Goal: Task Accomplishment & Management: Manage account settings

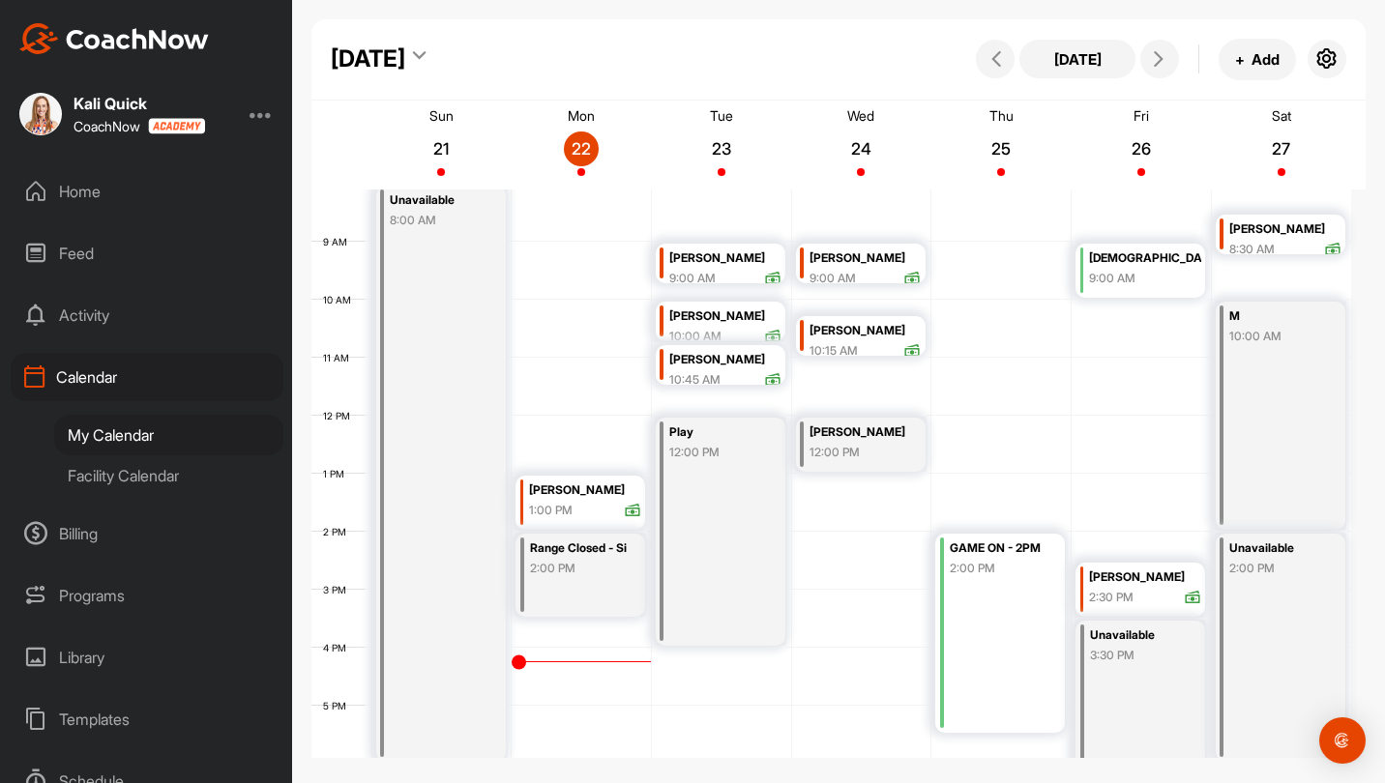
scroll to position [402, 0]
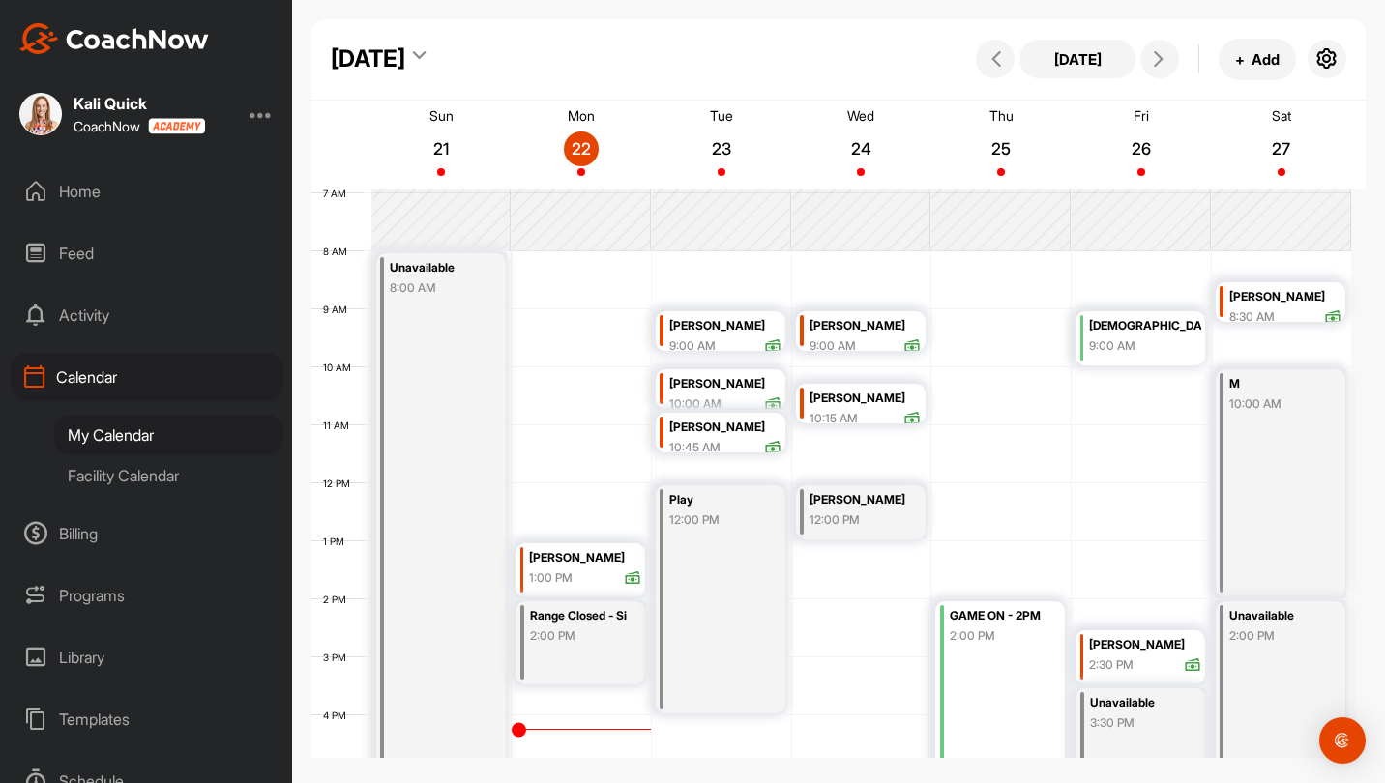
click at [443, 470] on div "Unavailable 8:00 AM" at bounding box center [441, 541] width 130 height 576
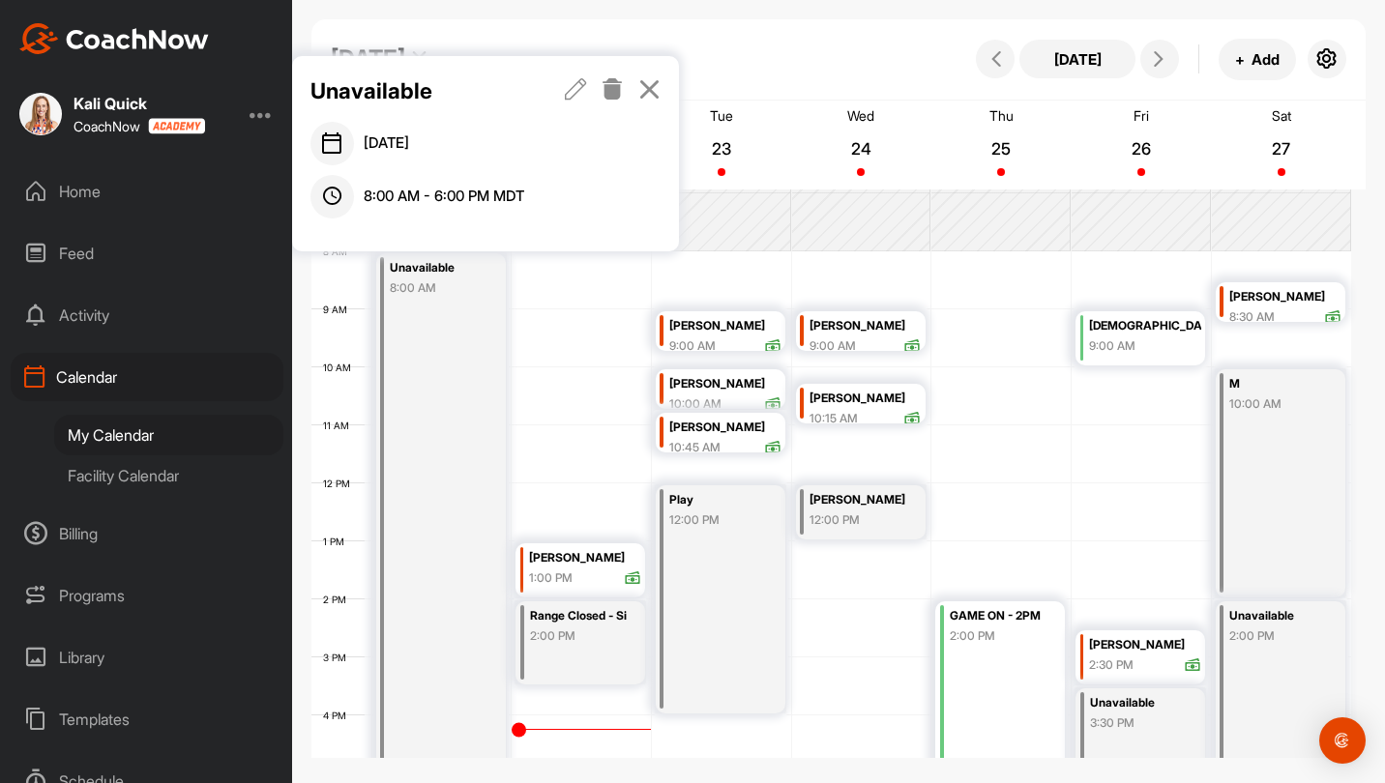
click at [611, 79] on icon at bounding box center [612, 88] width 22 height 21
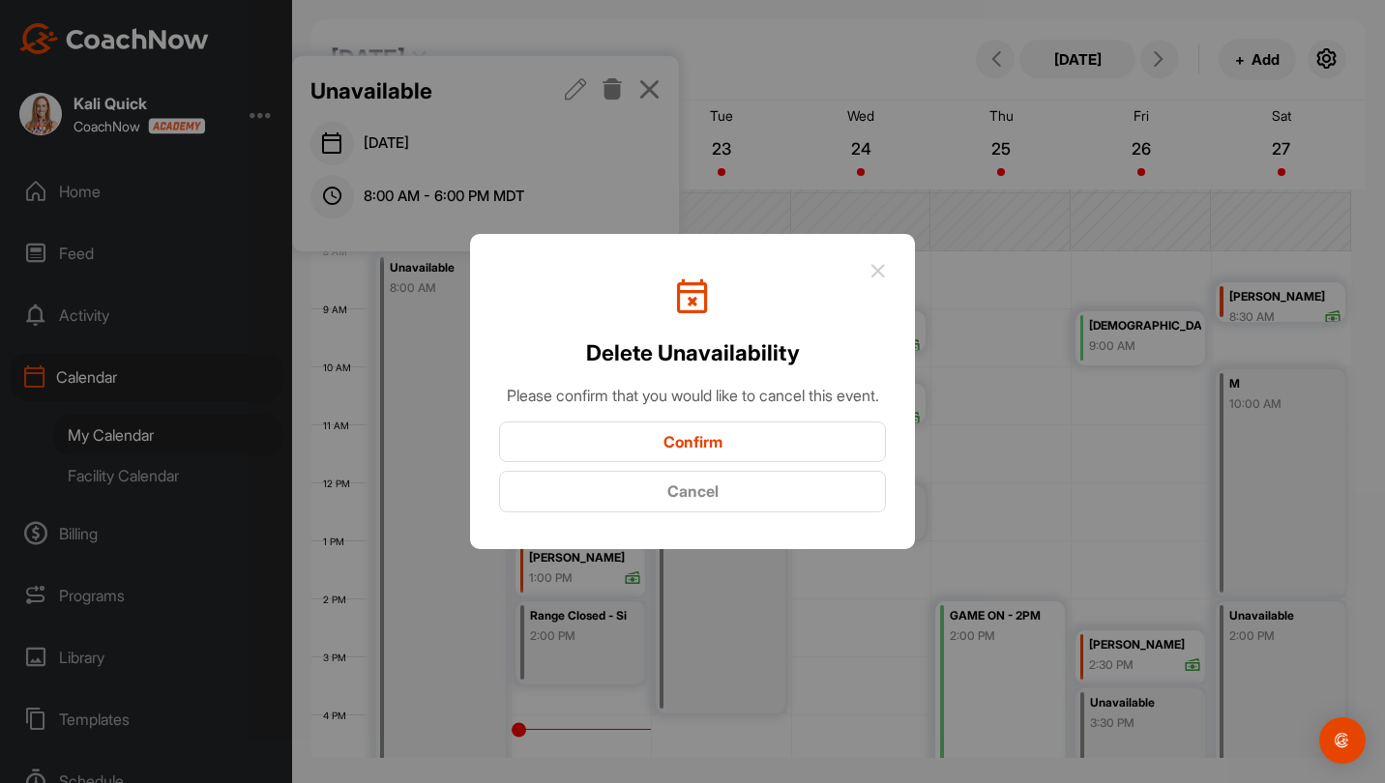
click at [717, 463] on button "Confirm" at bounding box center [692, 443] width 387 height 42
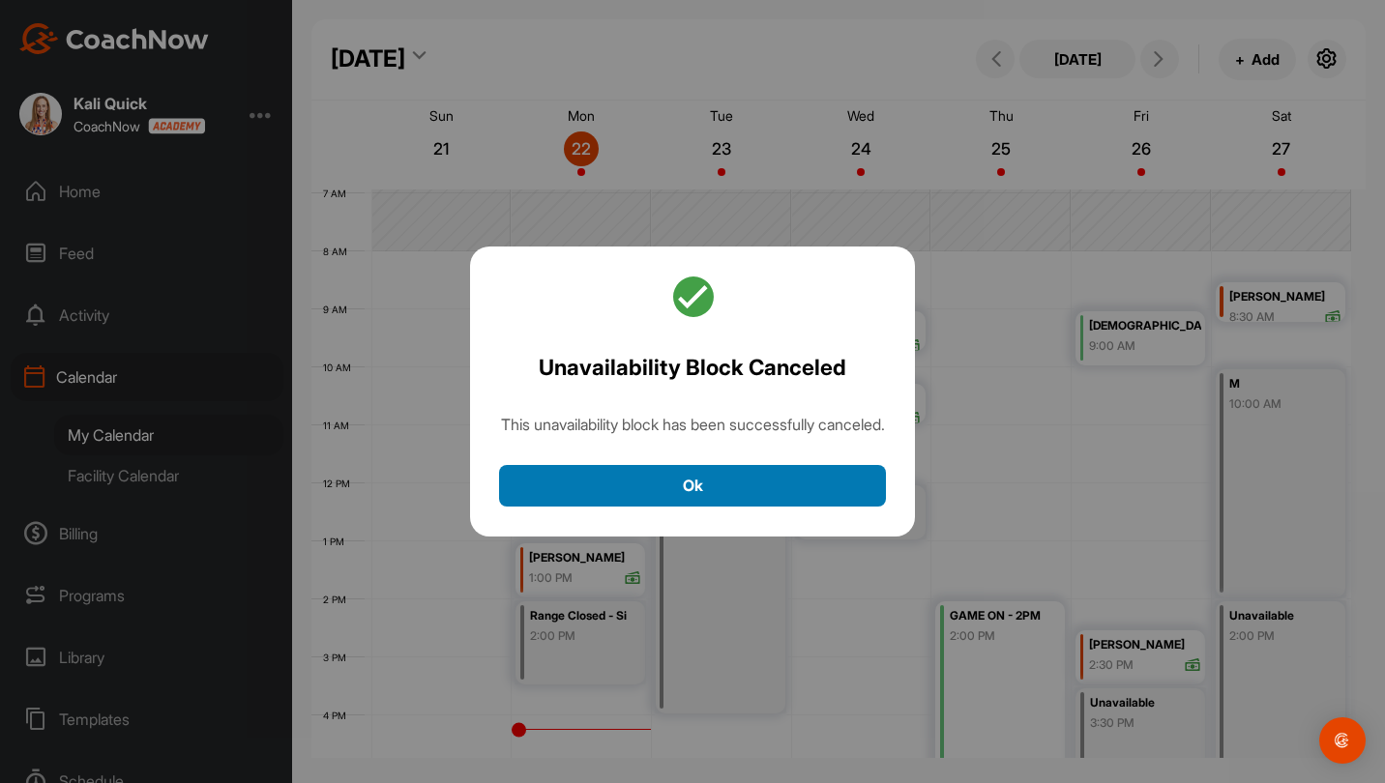
click at [635, 497] on button "Ok" at bounding box center [692, 486] width 387 height 42
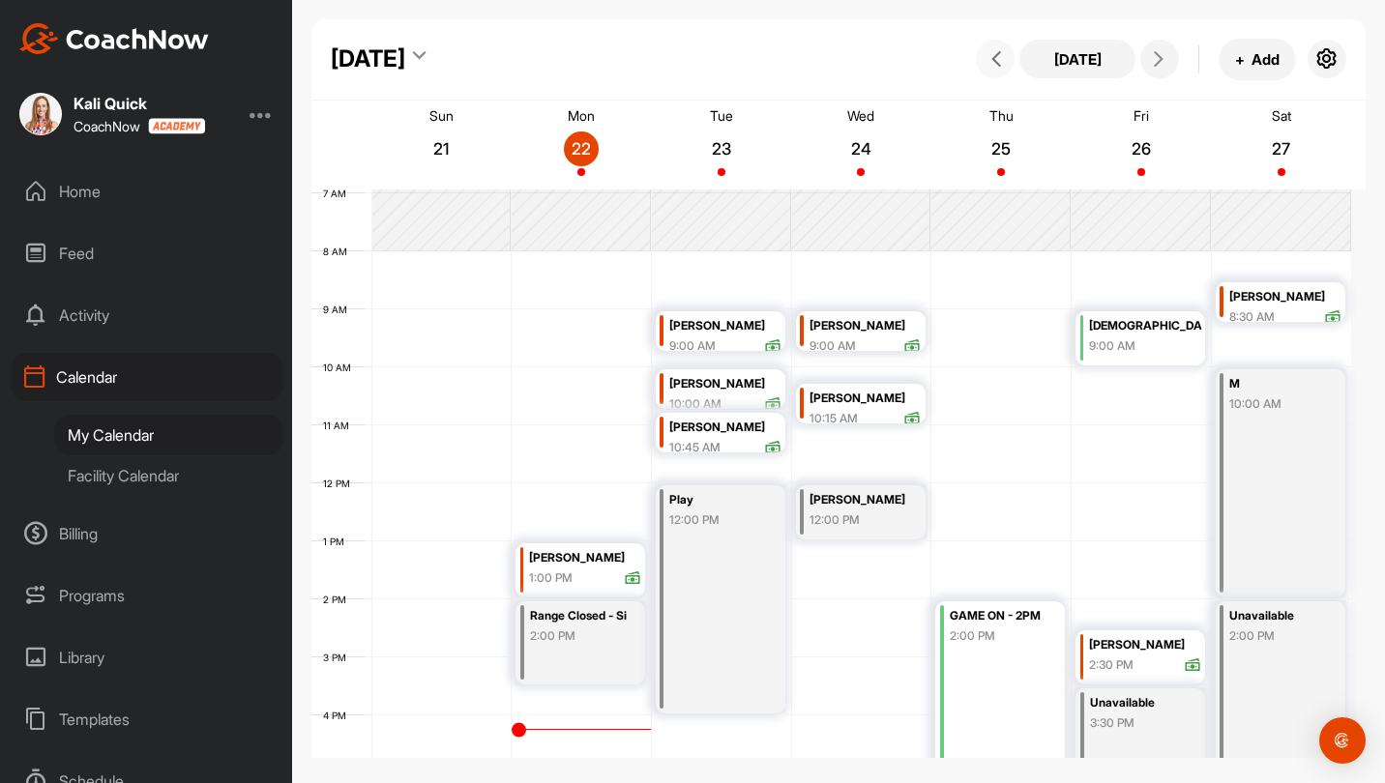
click at [1003, 67] on button at bounding box center [995, 59] width 39 height 39
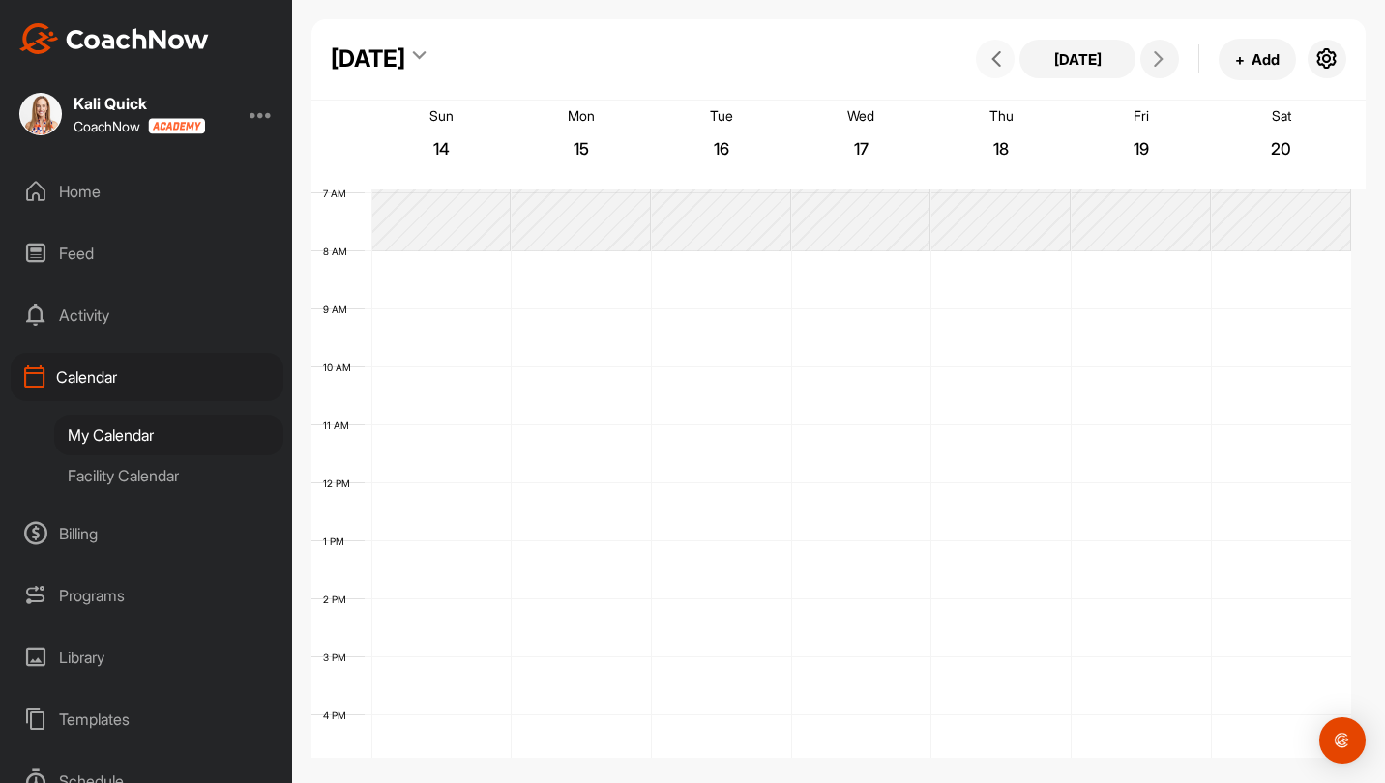
scroll to position [335, 0]
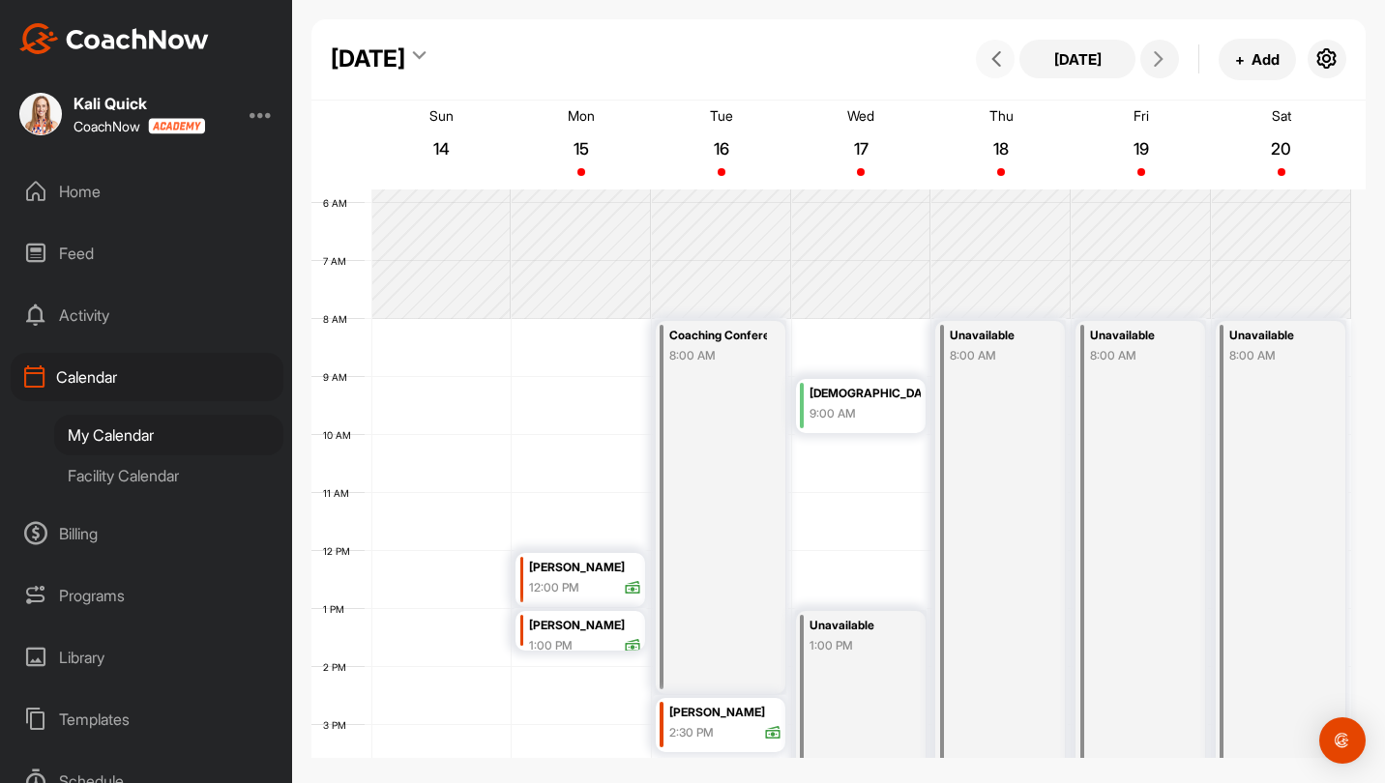
click at [833, 646] on div "1:00 PM" at bounding box center [857, 645] width 97 height 17
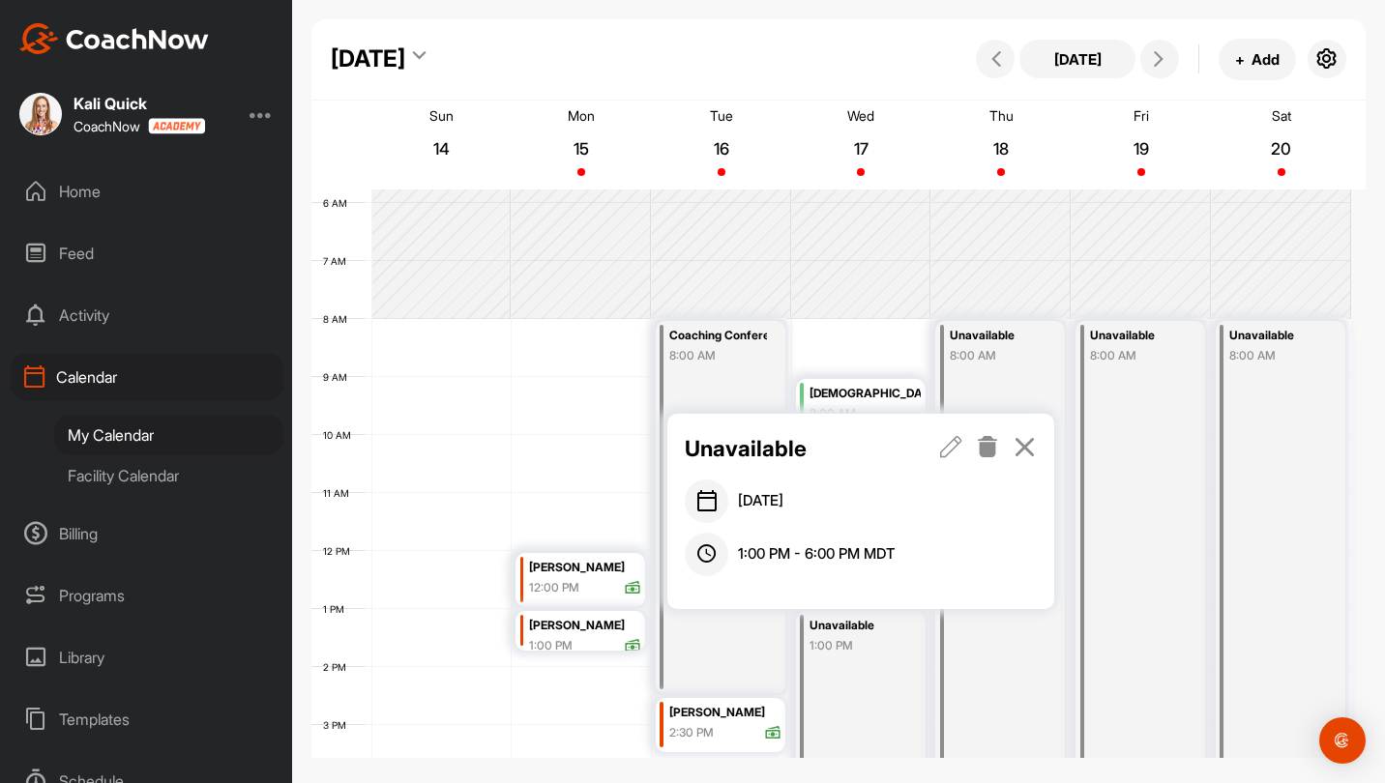
click at [999, 432] on div at bounding box center [988, 448] width 96 height 33
click at [996, 441] on icon at bounding box center [988, 446] width 22 height 21
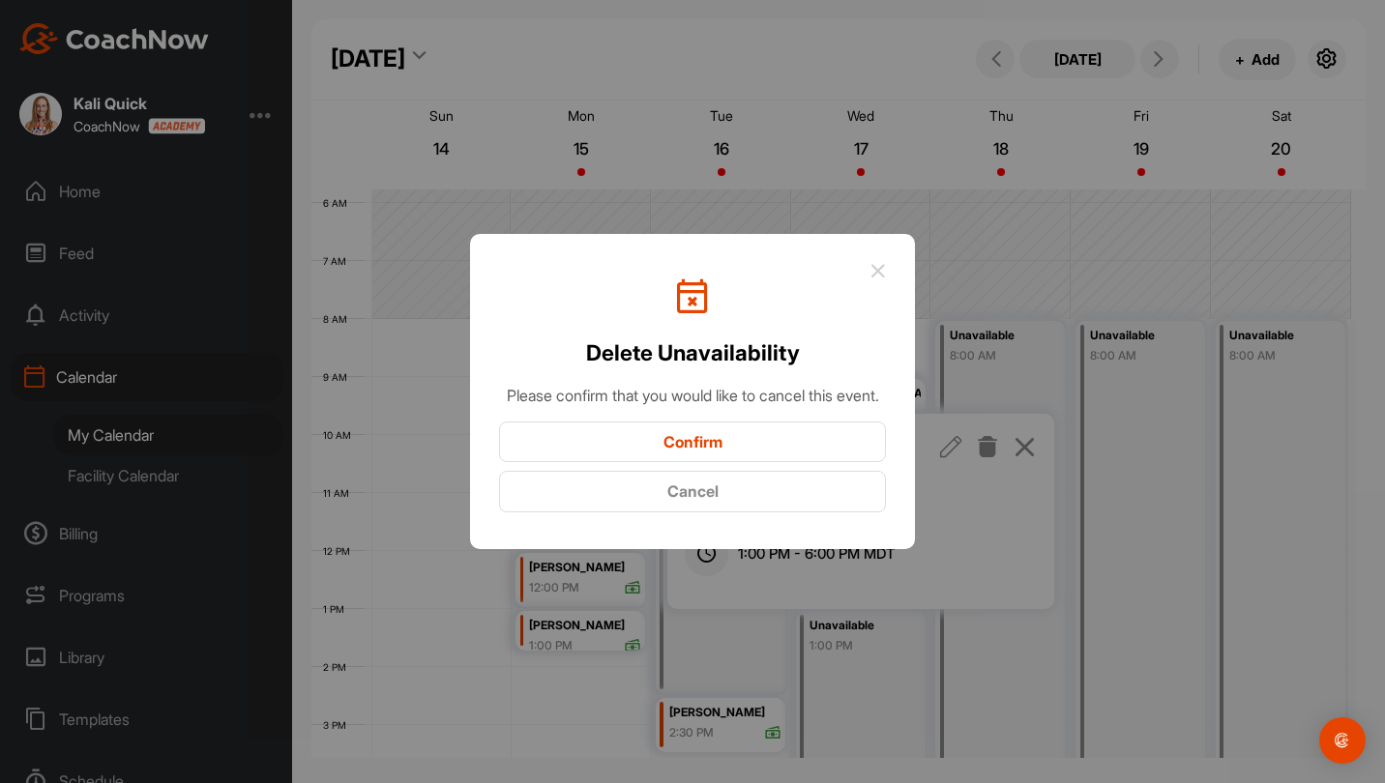
click at [824, 452] on button "Confirm" at bounding box center [692, 443] width 387 height 42
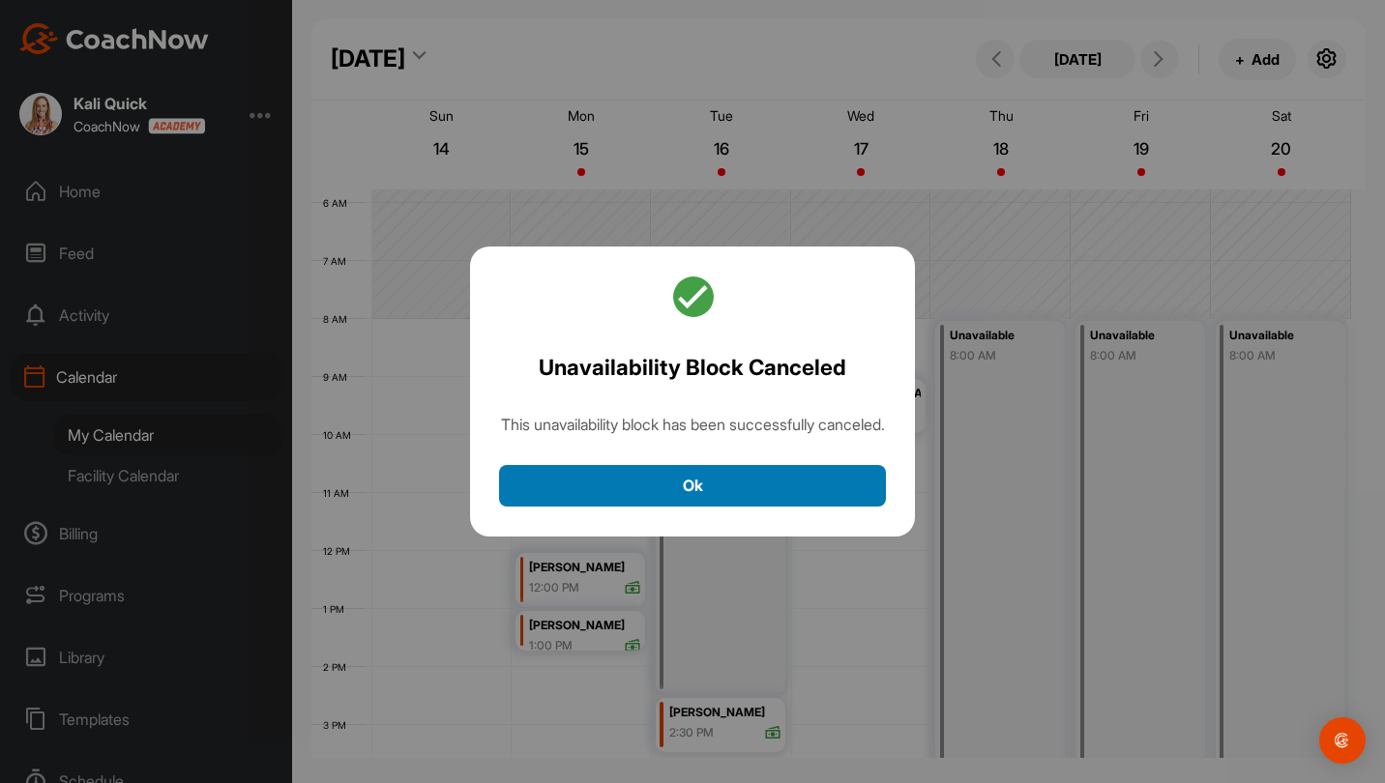
click at [796, 501] on button "Ok" at bounding box center [692, 486] width 387 height 42
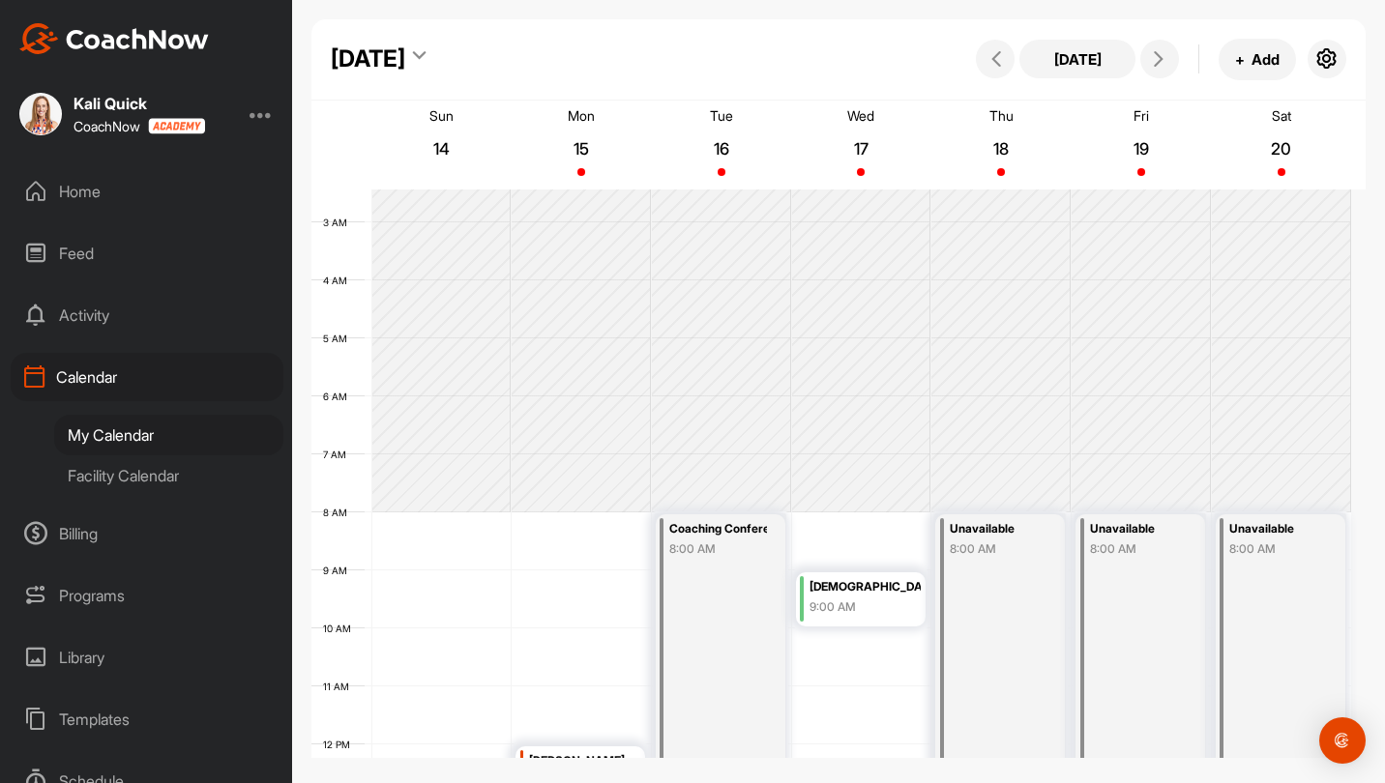
scroll to position [141, 0]
click at [1045, 555] on div "8:00 AM" at bounding box center [997, 548] width 97 height 17
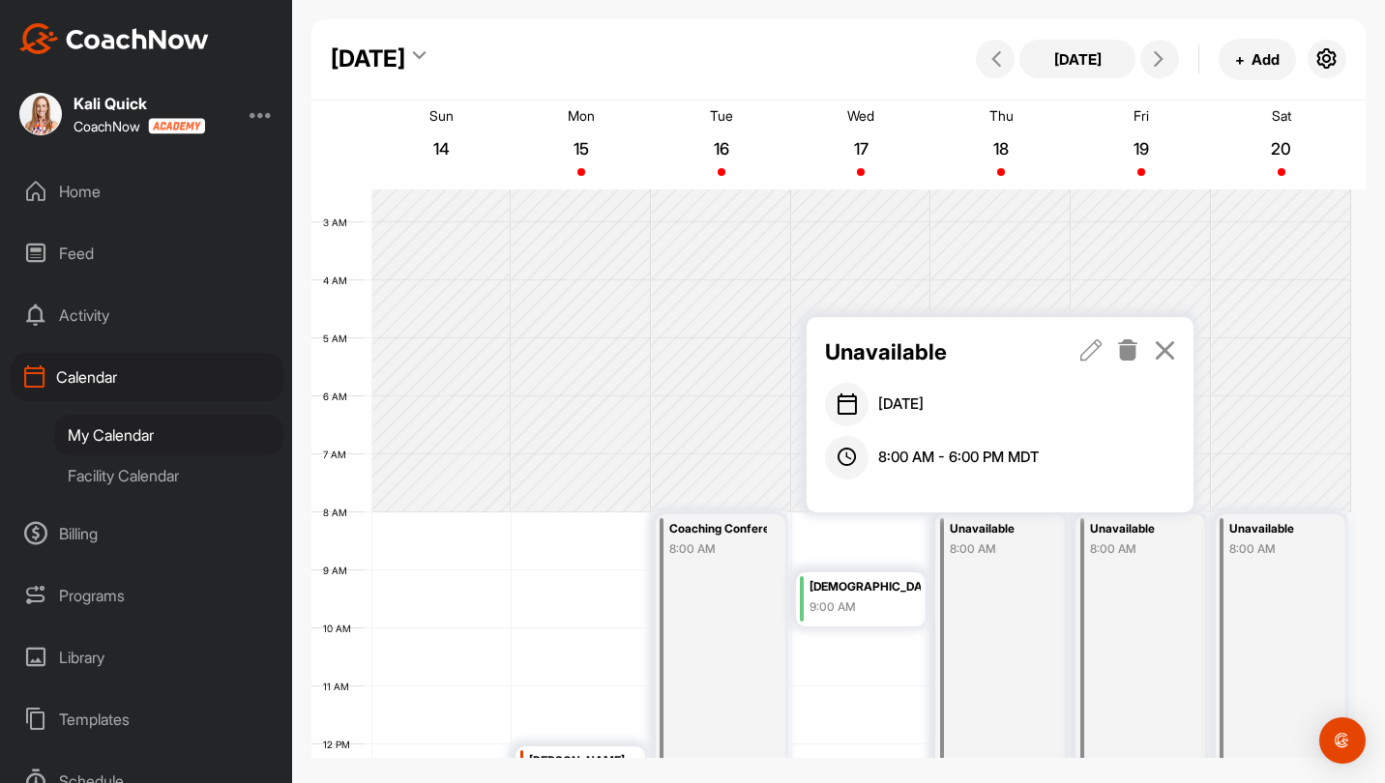
click at [1126, 352] on icon at bounding box center [1128, 349] width 22 height 21
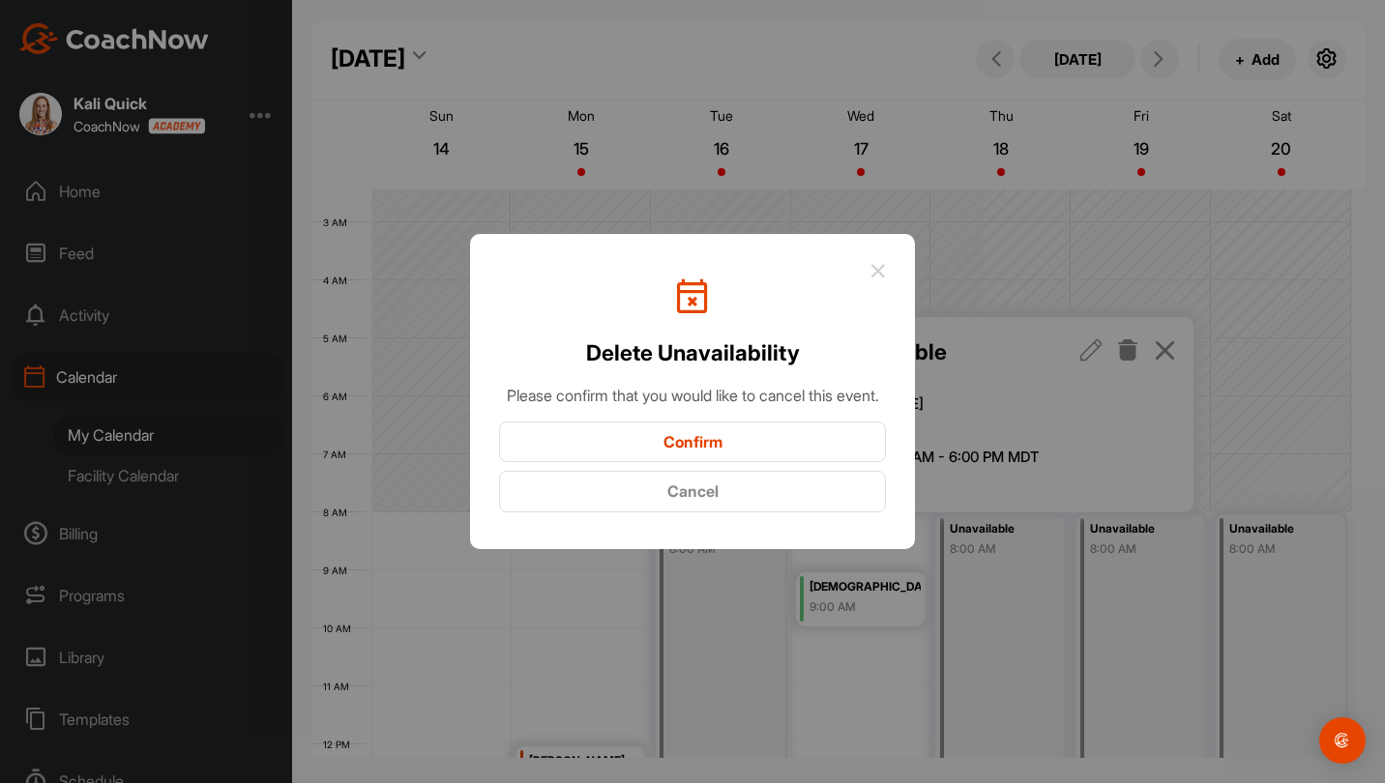
click at [789, 456] on button "Confirm" at bounding box center [692, 443] width 387 height 42
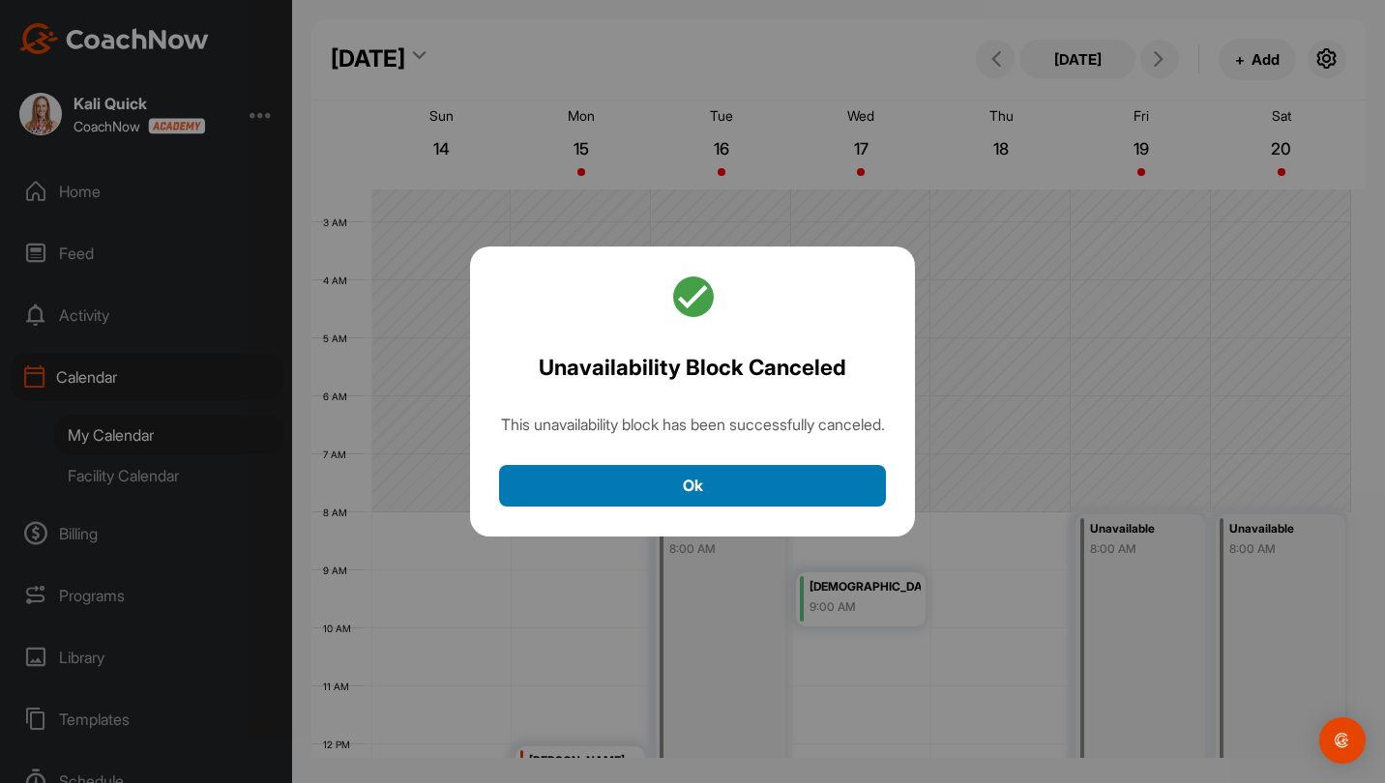
click at [746, 490] on button "Ok" at bounding box center [692, 486] width 387 height 42
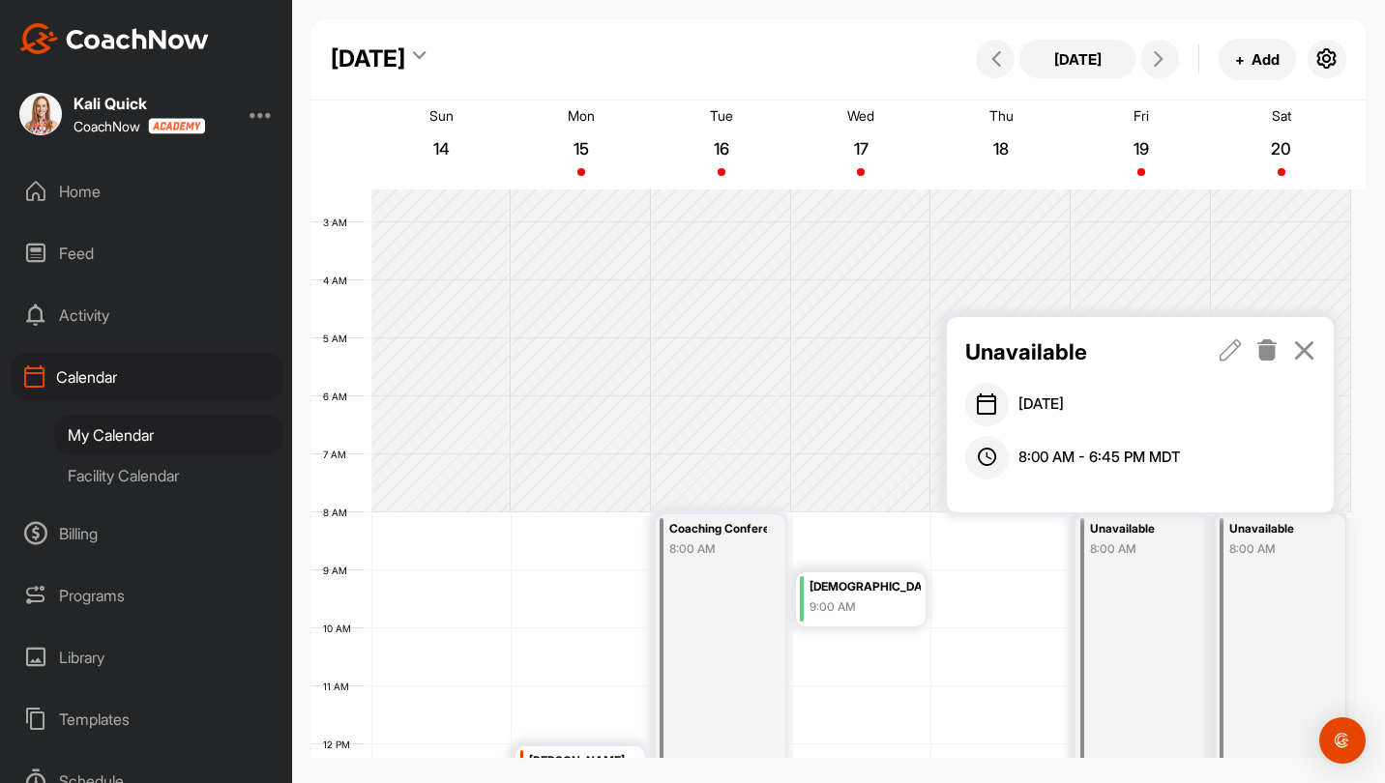
click at [1260, 347] on icon at bounding box center [1267, 349] width 22 height 21
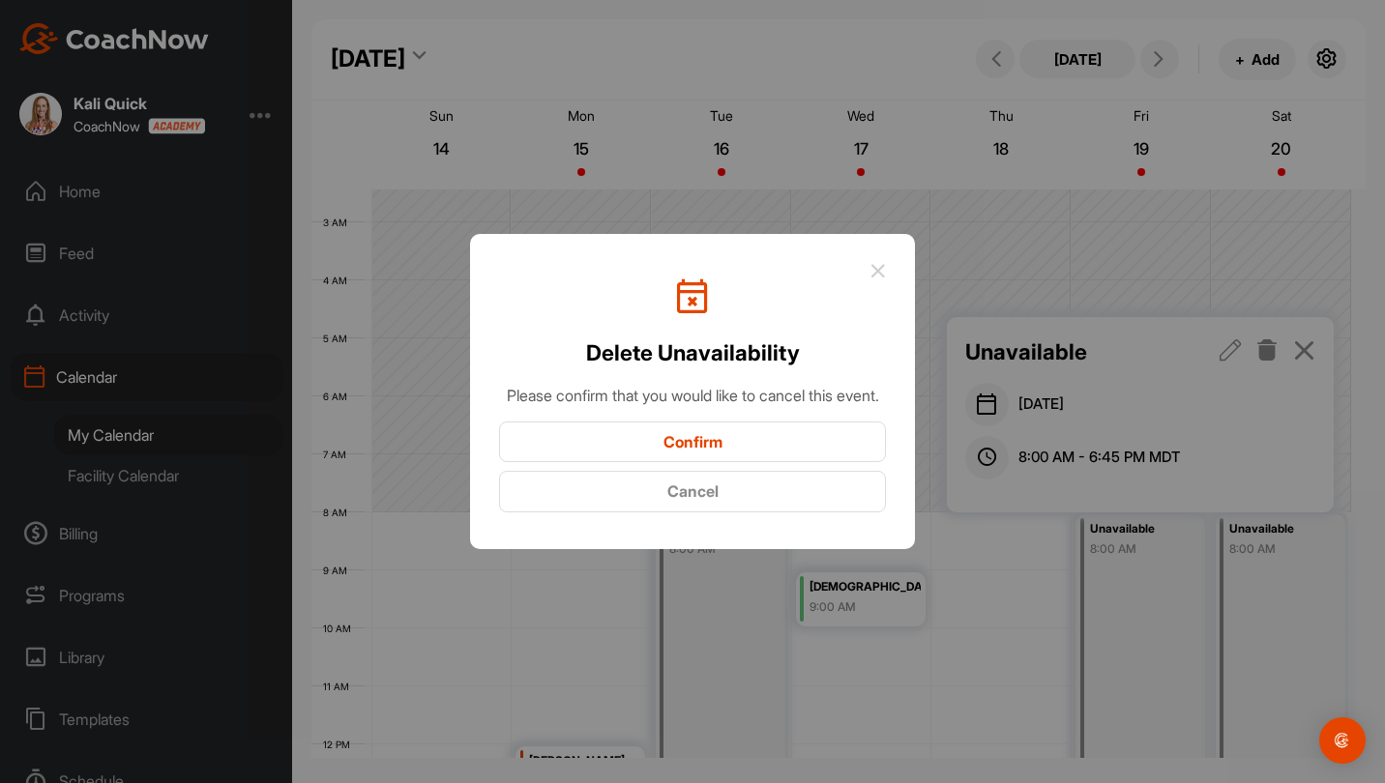
click at [637, 460] on button "Confirm" at bounding box center [692, 443] width 387 height 42
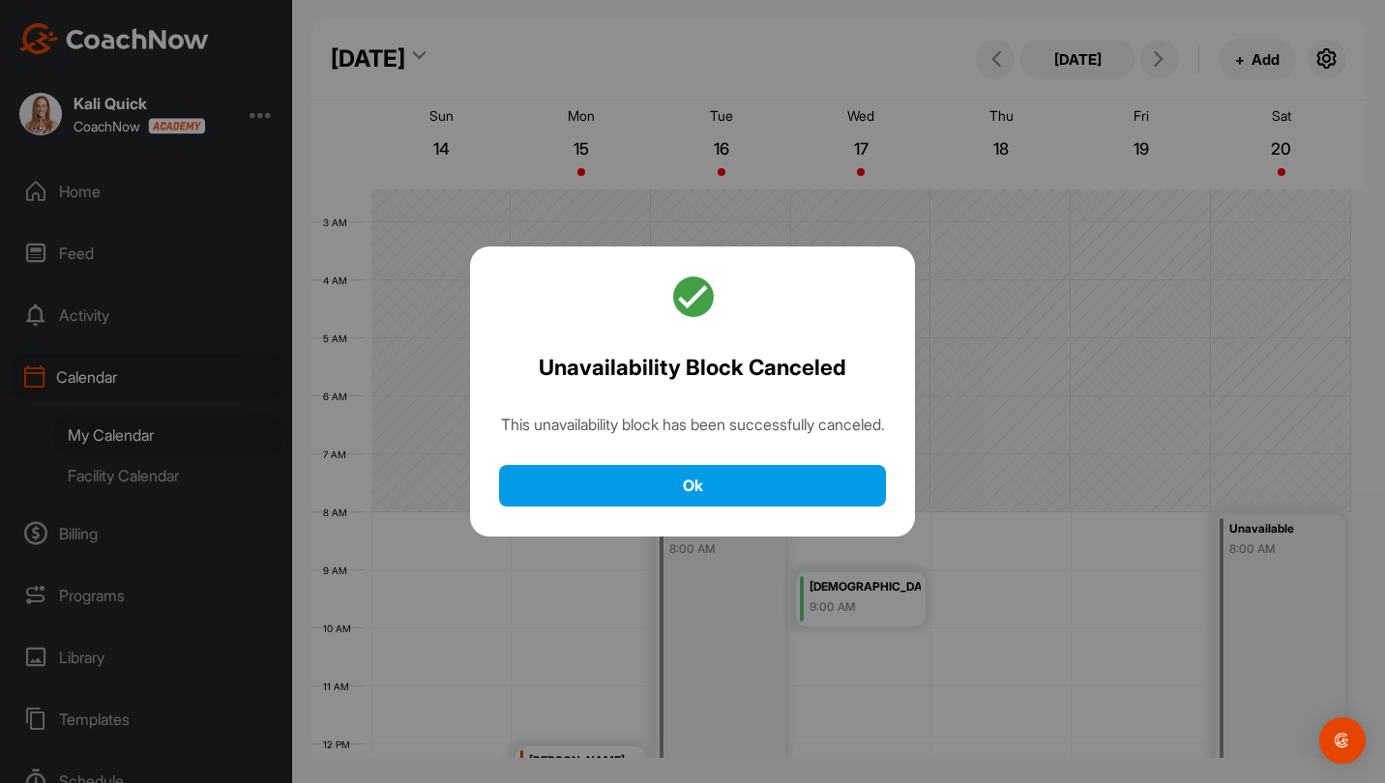
click at [816, 518] on div "Unavailability Block Canceled This unavailability block has been successfully c…" at bounding box center [692, 392] width 445 height 290
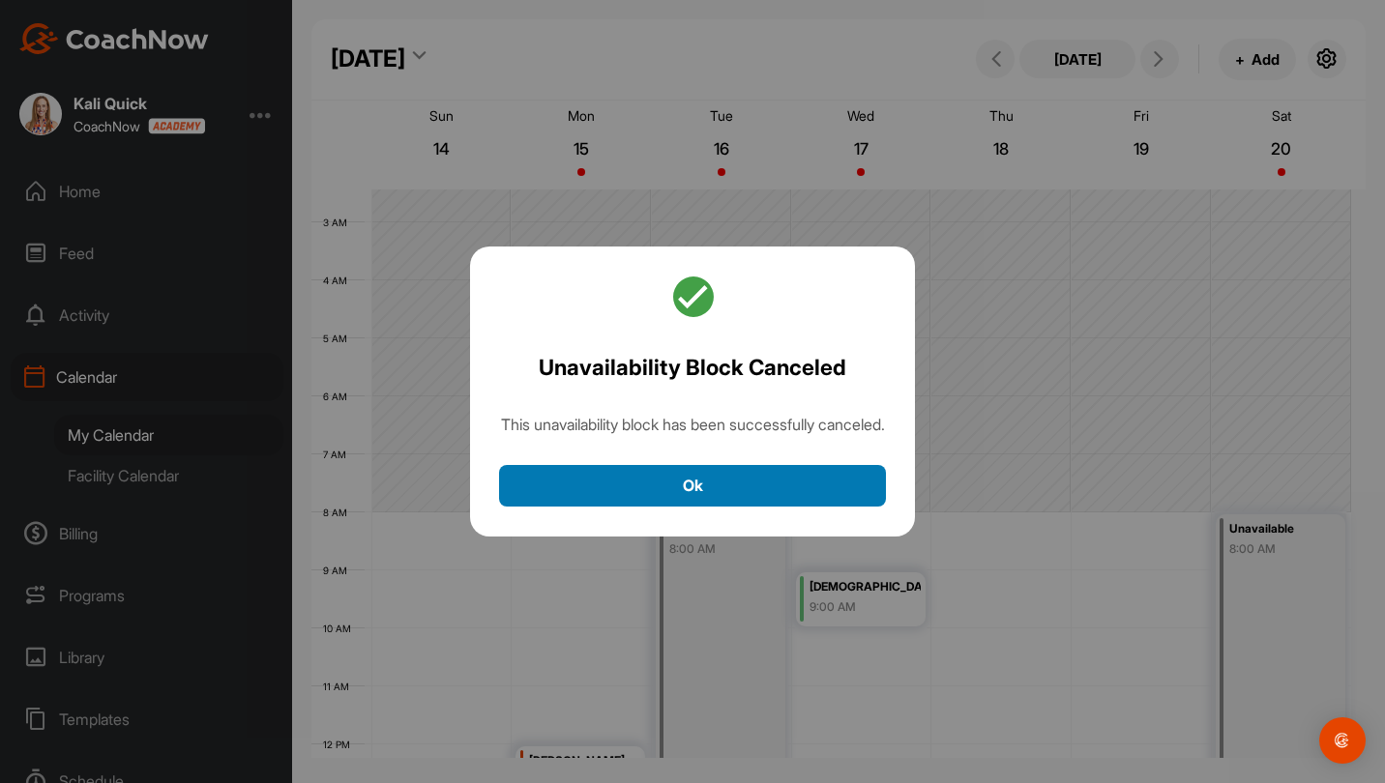
click at [792, 498] on button "Ok" at bounding box center [692, 486] width 387 height 42
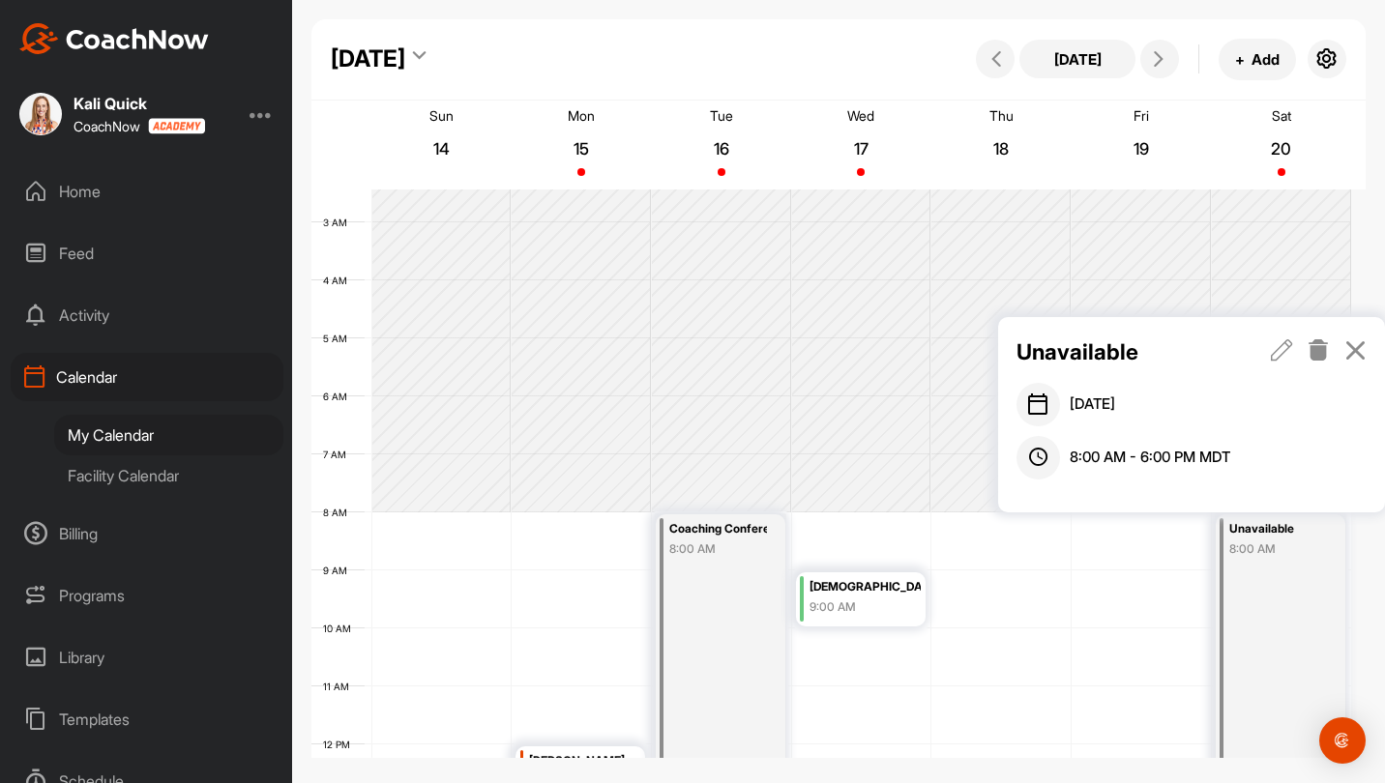
click at [1305, 350] on div at bounding box center [1318, 351] width 96 height 33
click at [1318, 343] on icon at bounding box center [1318, 349] width 22 height 21
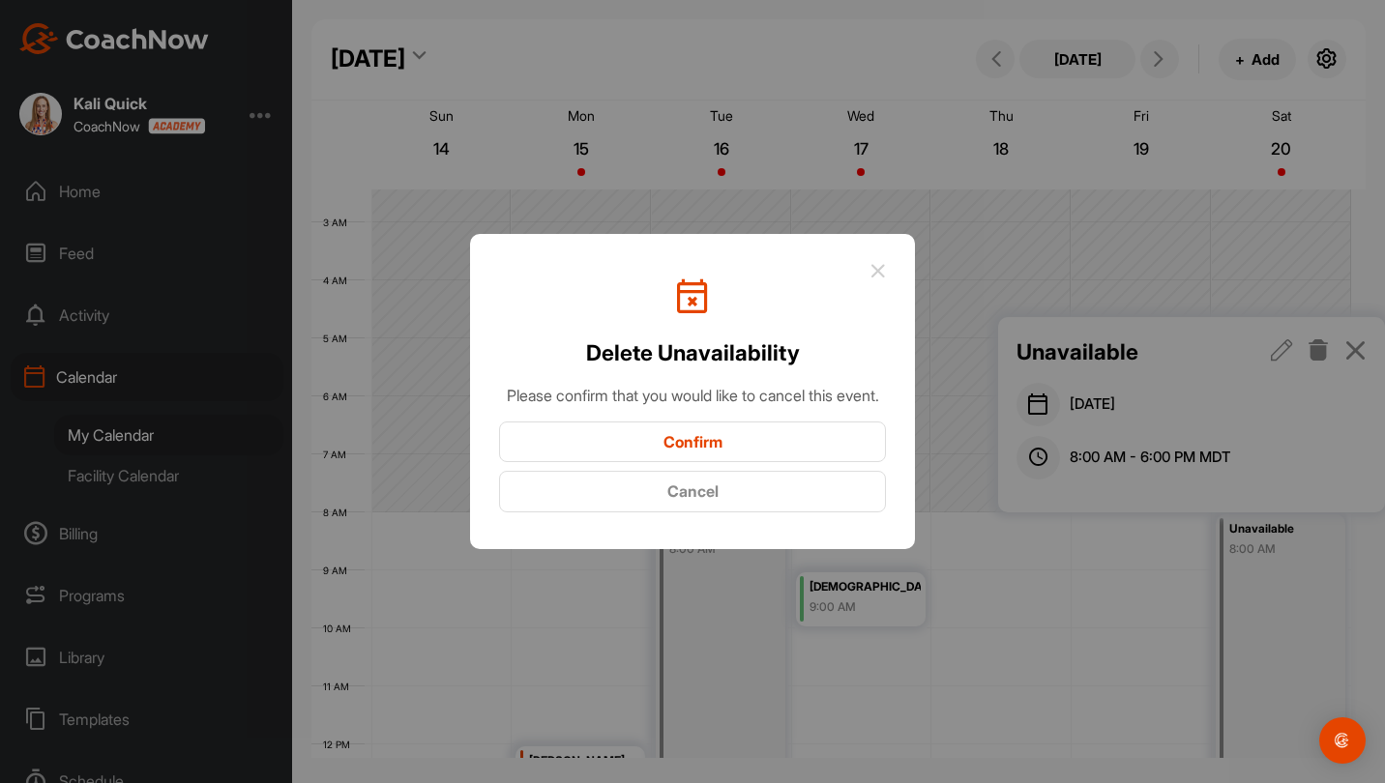
click at [723, 440] on button "Confirm" at bounding box center [692, 443] width 387 height 42
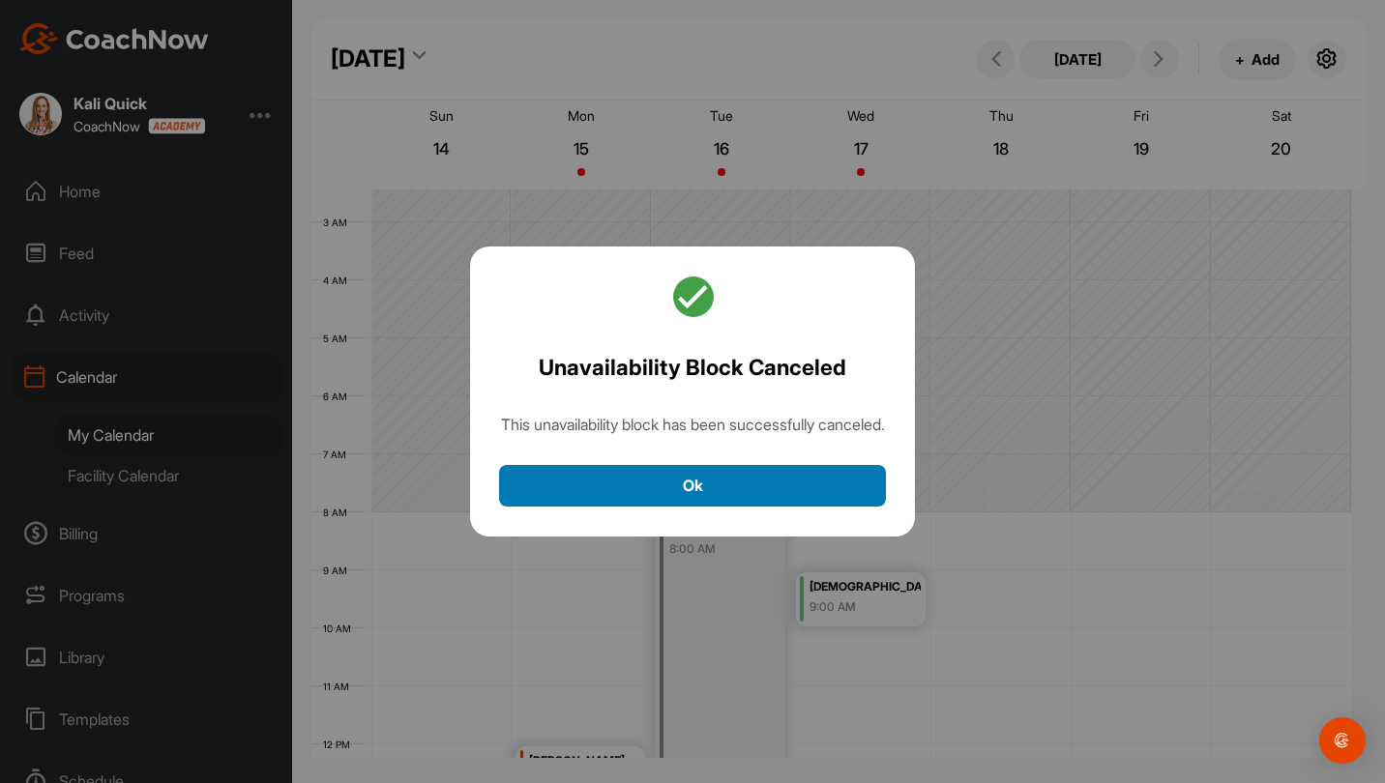
click at [789, 497] on button "Ok" at bounding box center [692, 486] width 387 height 42
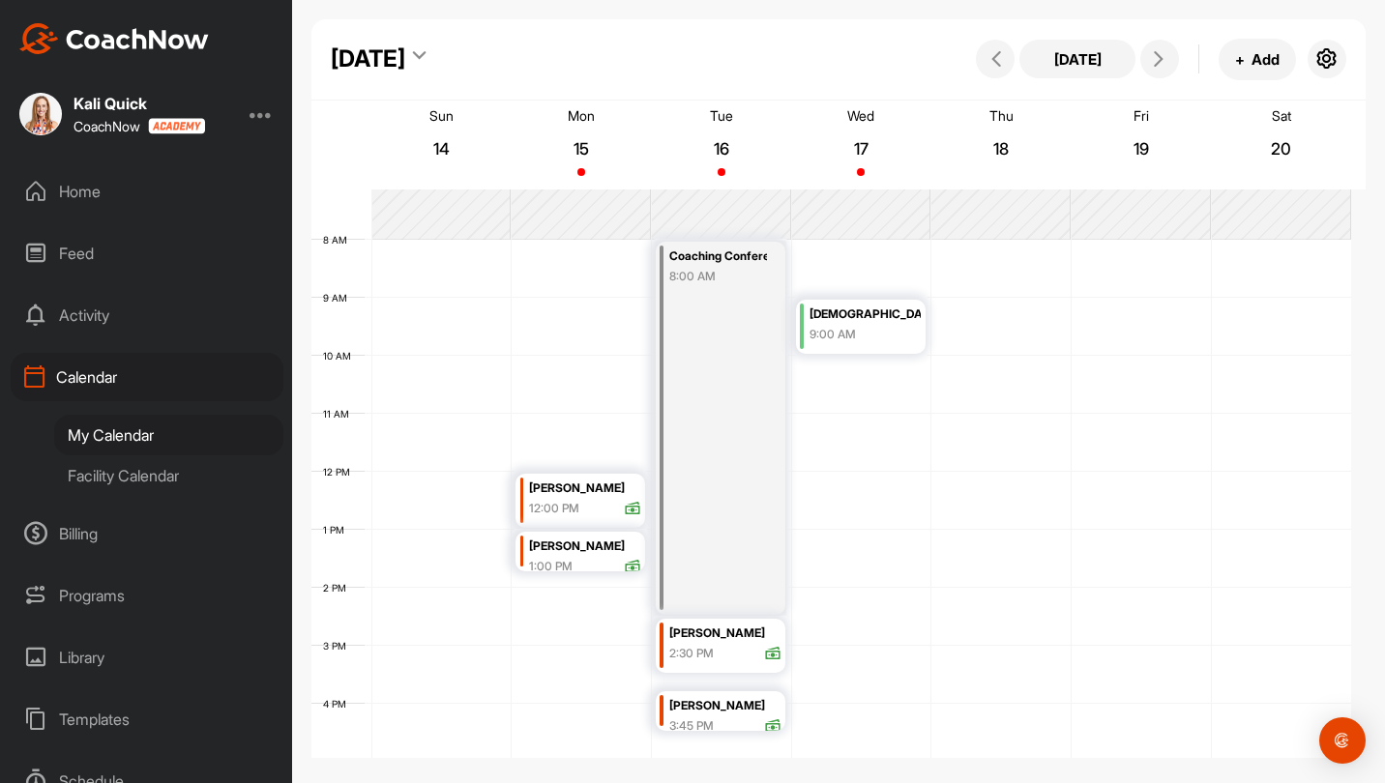
scroll to position [431, 0]
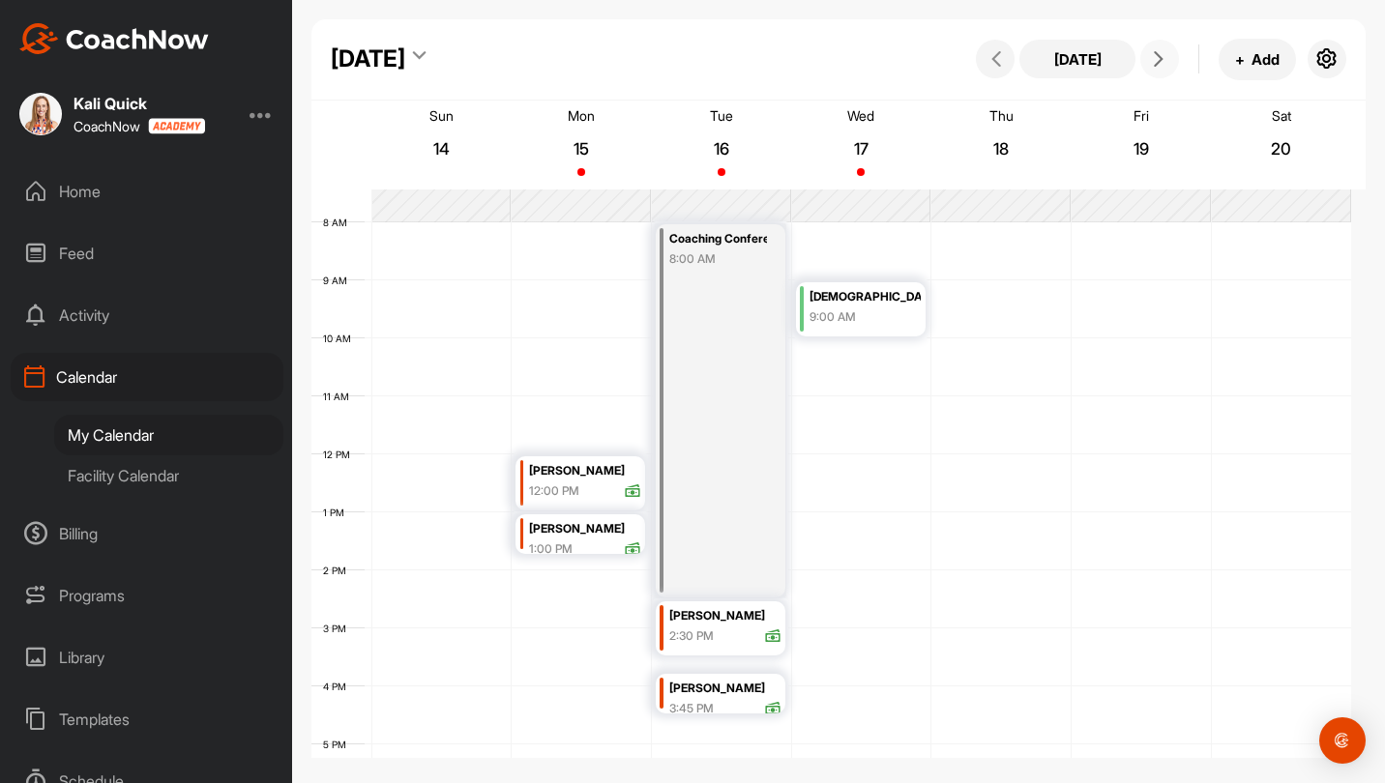
click at [1154, 57] on icon at bounding box center [1158, 58] width 15 height 15
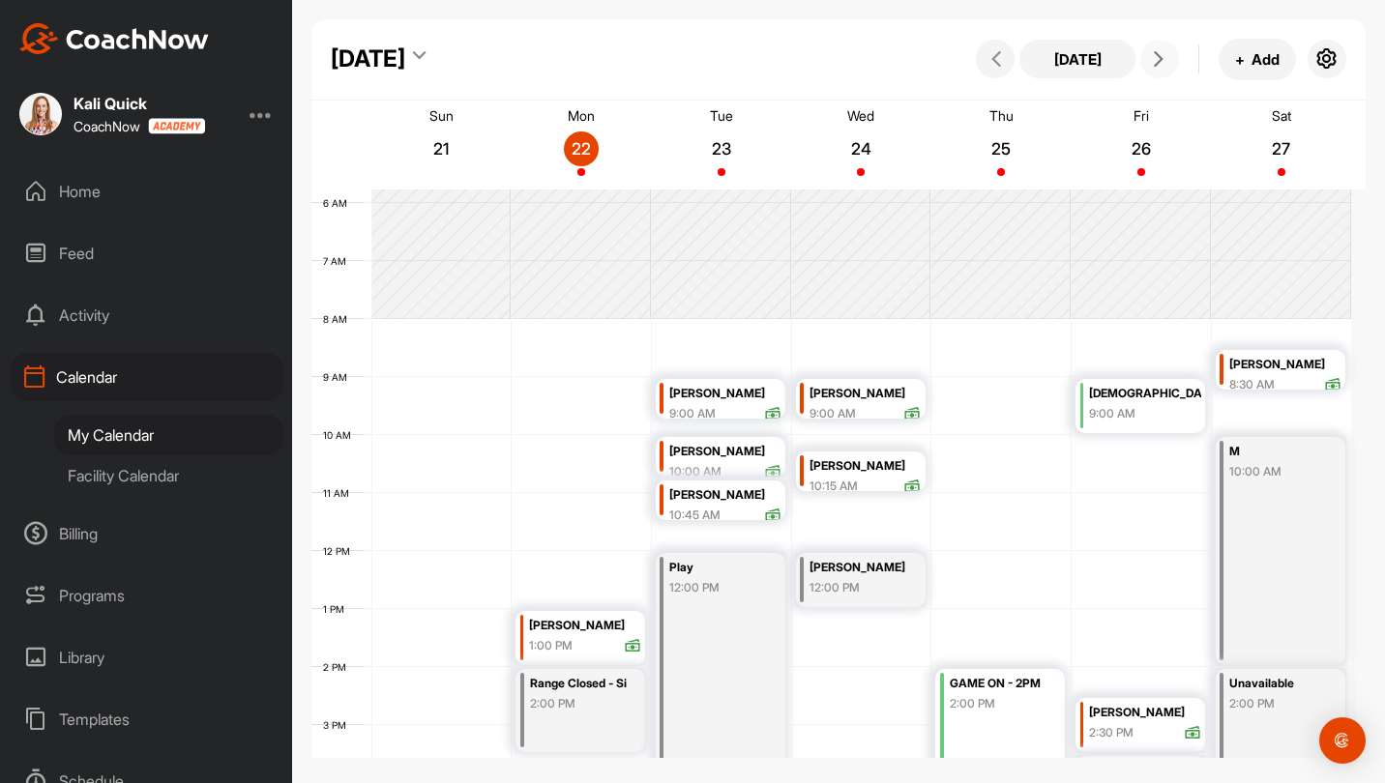
click at [1113, 391] on div "[DEMOGRAPHIC_DATA] LINKS" at bounding box center [1144, 394] width 111 height 22
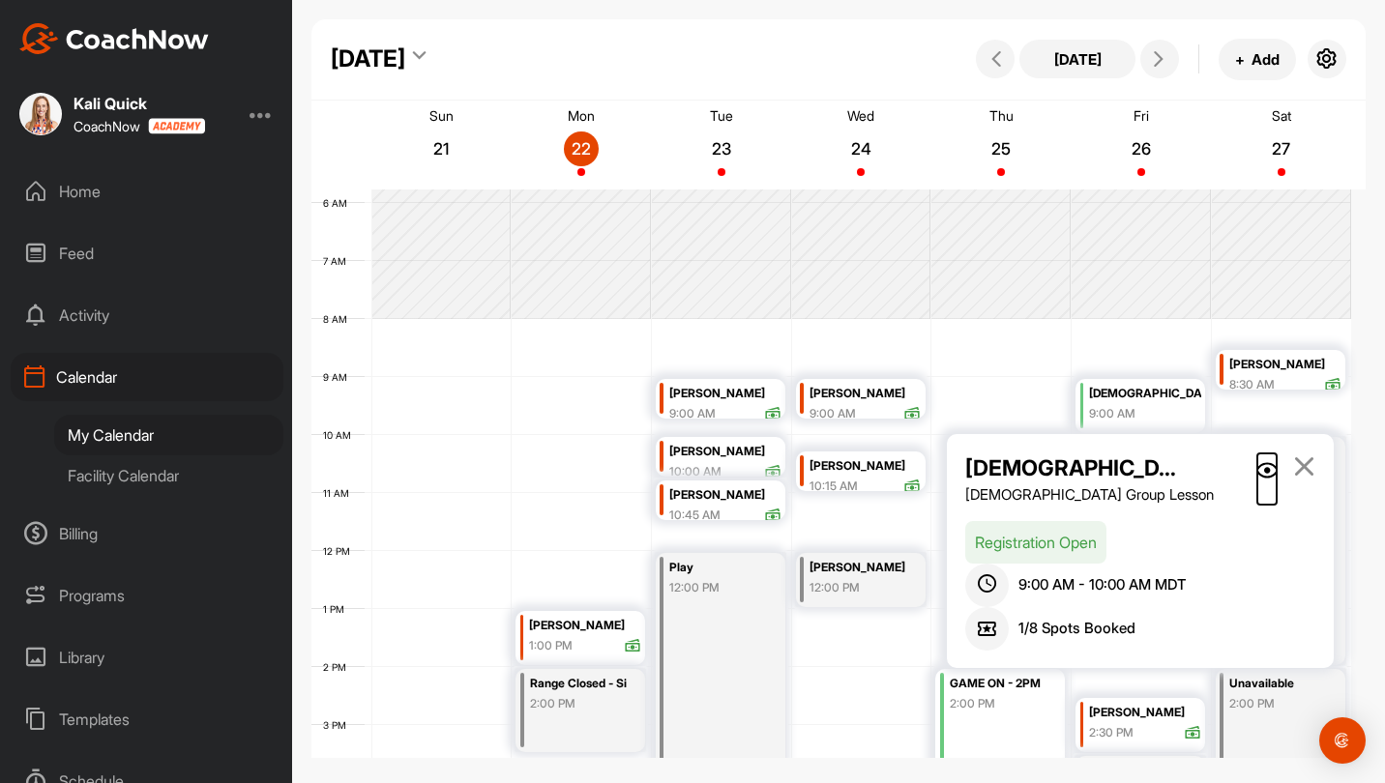
click at [1262, 467] on img at bounding box center [1266, 470] width 23 height 16
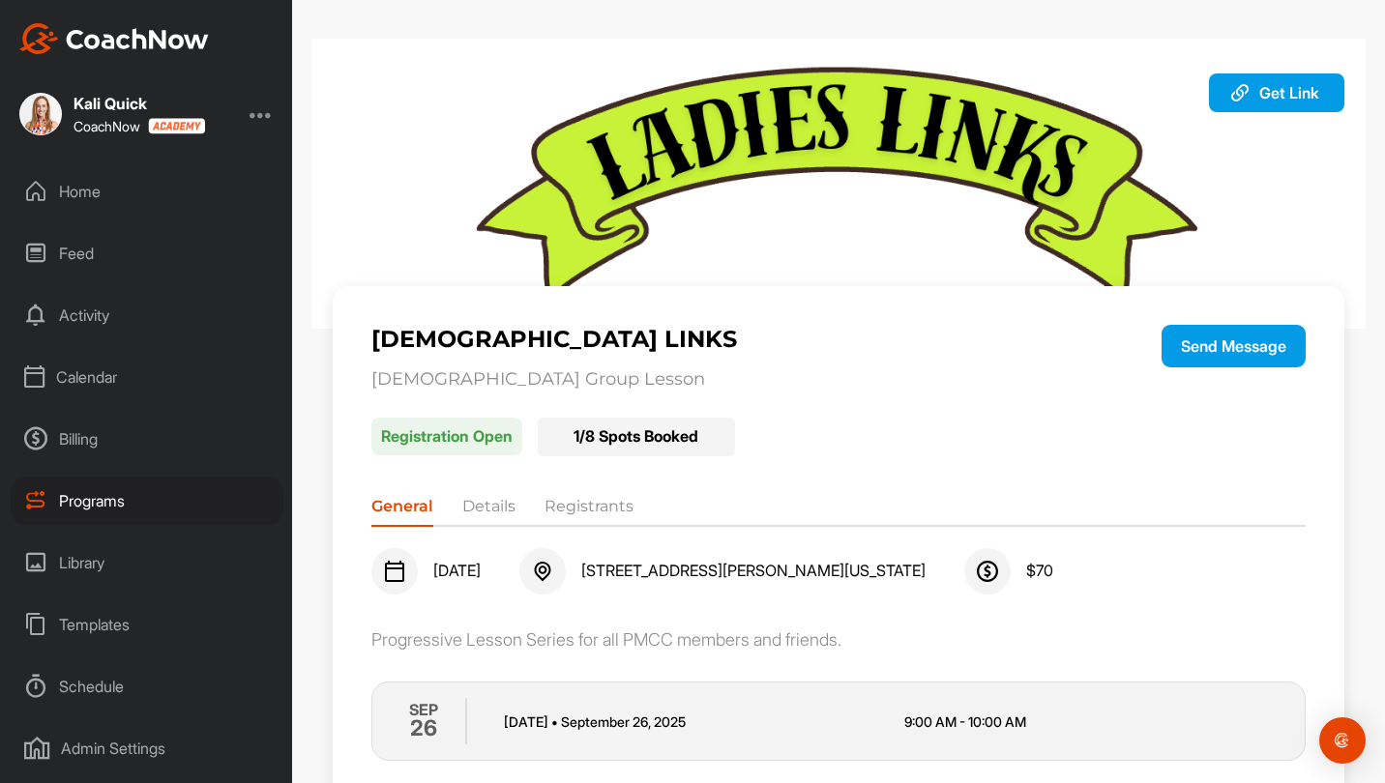
click at [603, 512] on li "Registrants" at bounding box center [588, 510] width 89 height 31
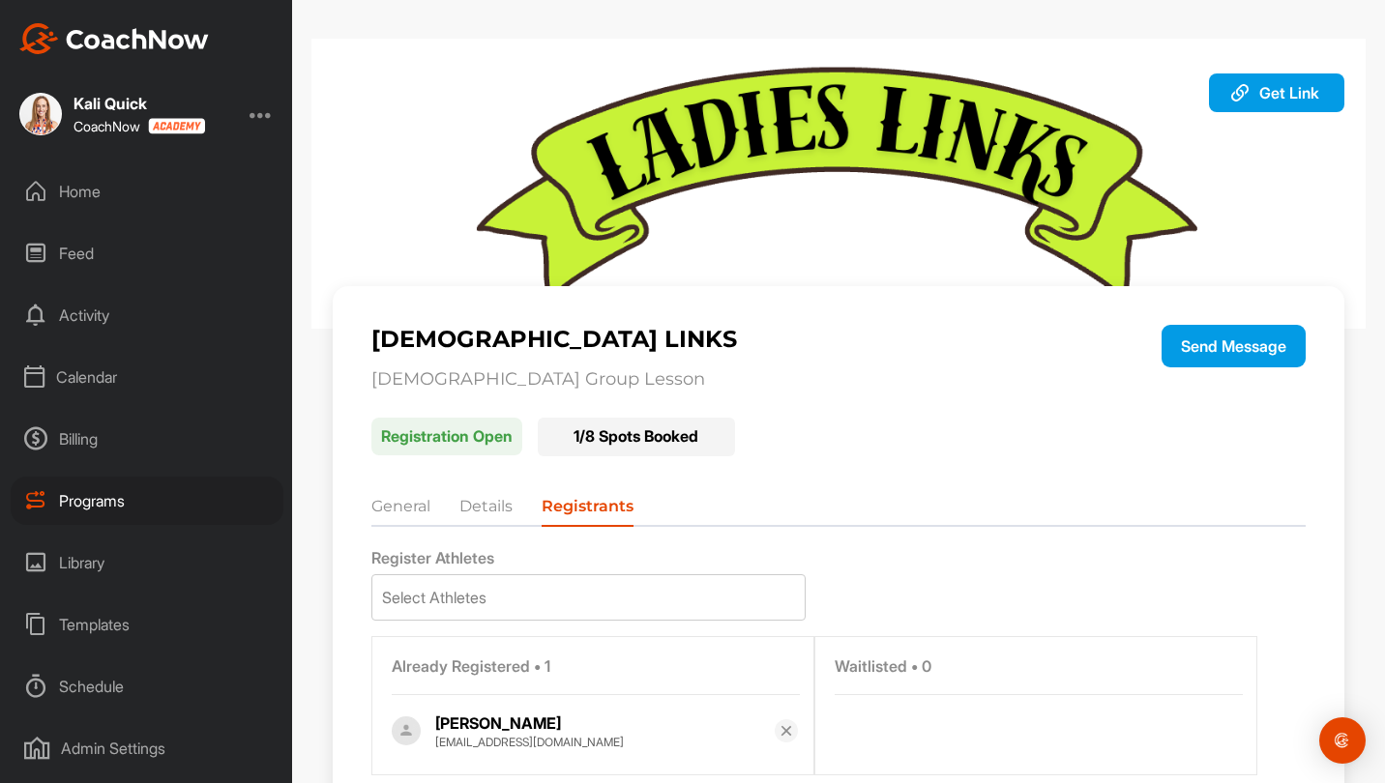
click at [589, 587] on div "Select Athletes" at bounding box center [588, 597] width 432 height 44
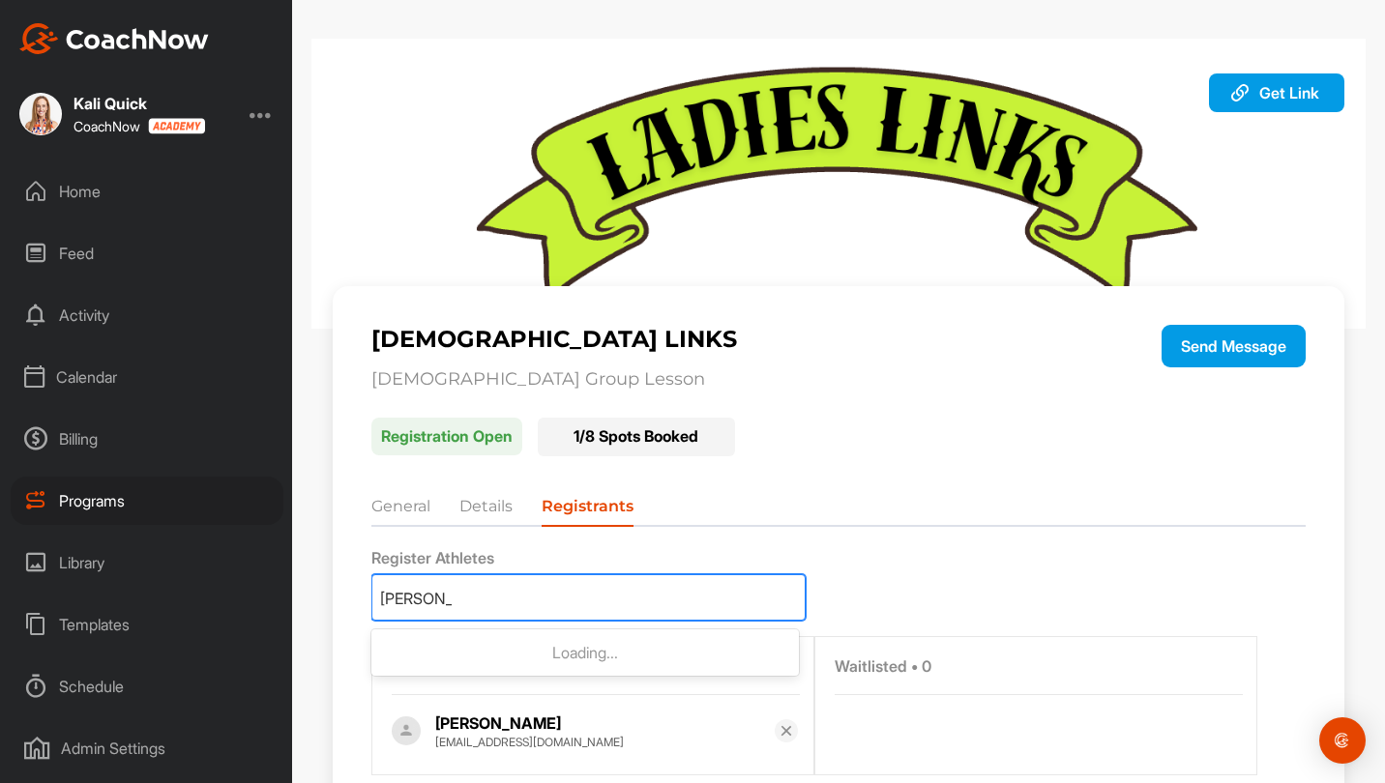
type input "livingstone"
click at [594, 658] on p "Monica Livingstone" at bounding box center [610, 652] width 359 height 19
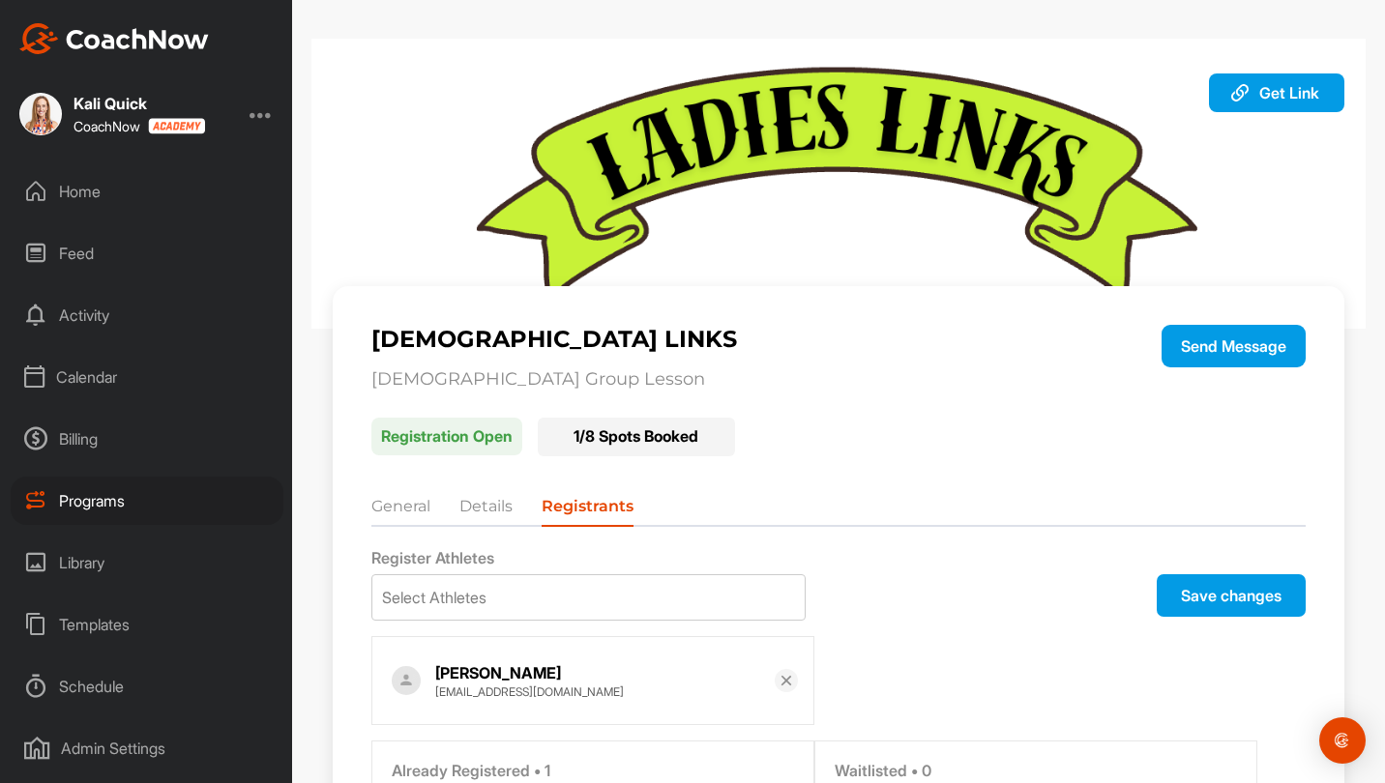
click at [1256, 590] on button "Save changes" at bounding box center [1230, 595] width 149 height 43
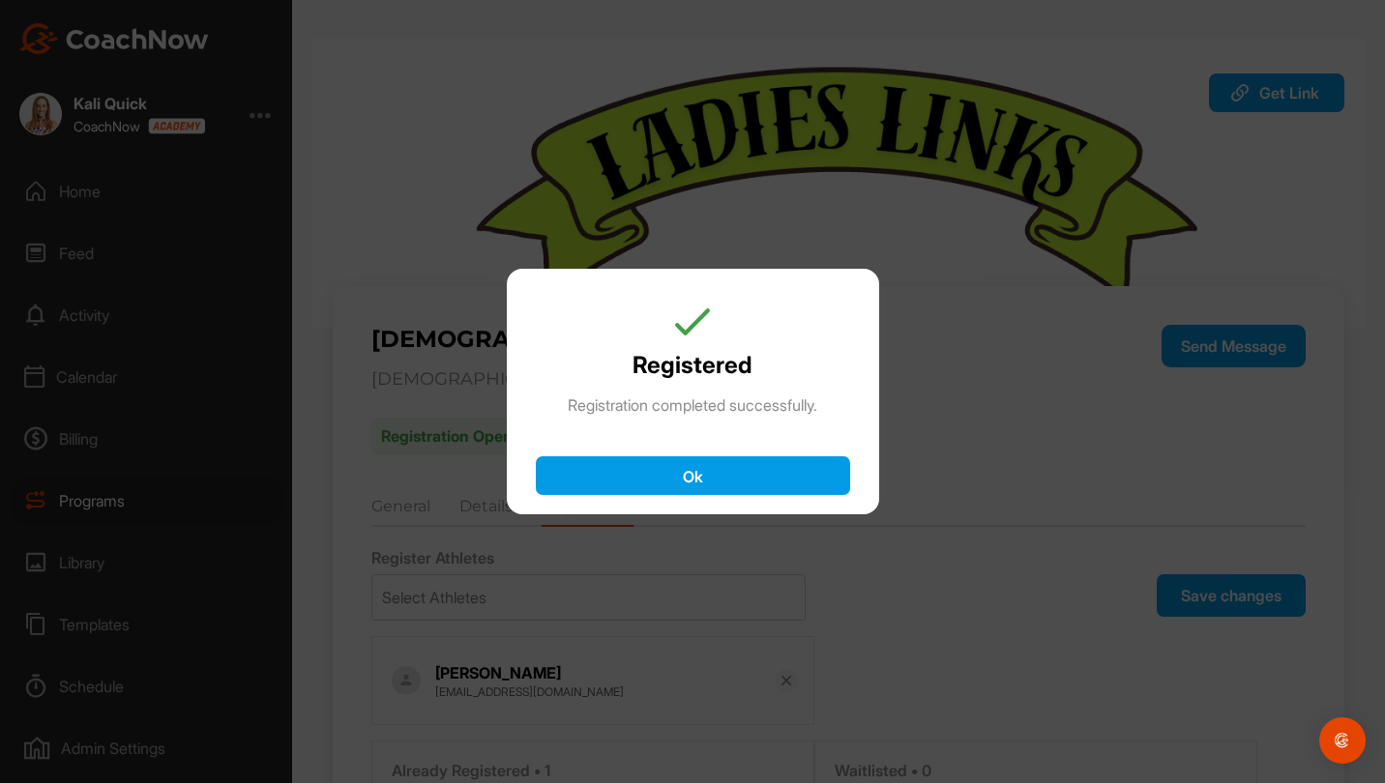
click at [785, 480] on button "Ok" at bounding box center [693, 475] width 314 height 39
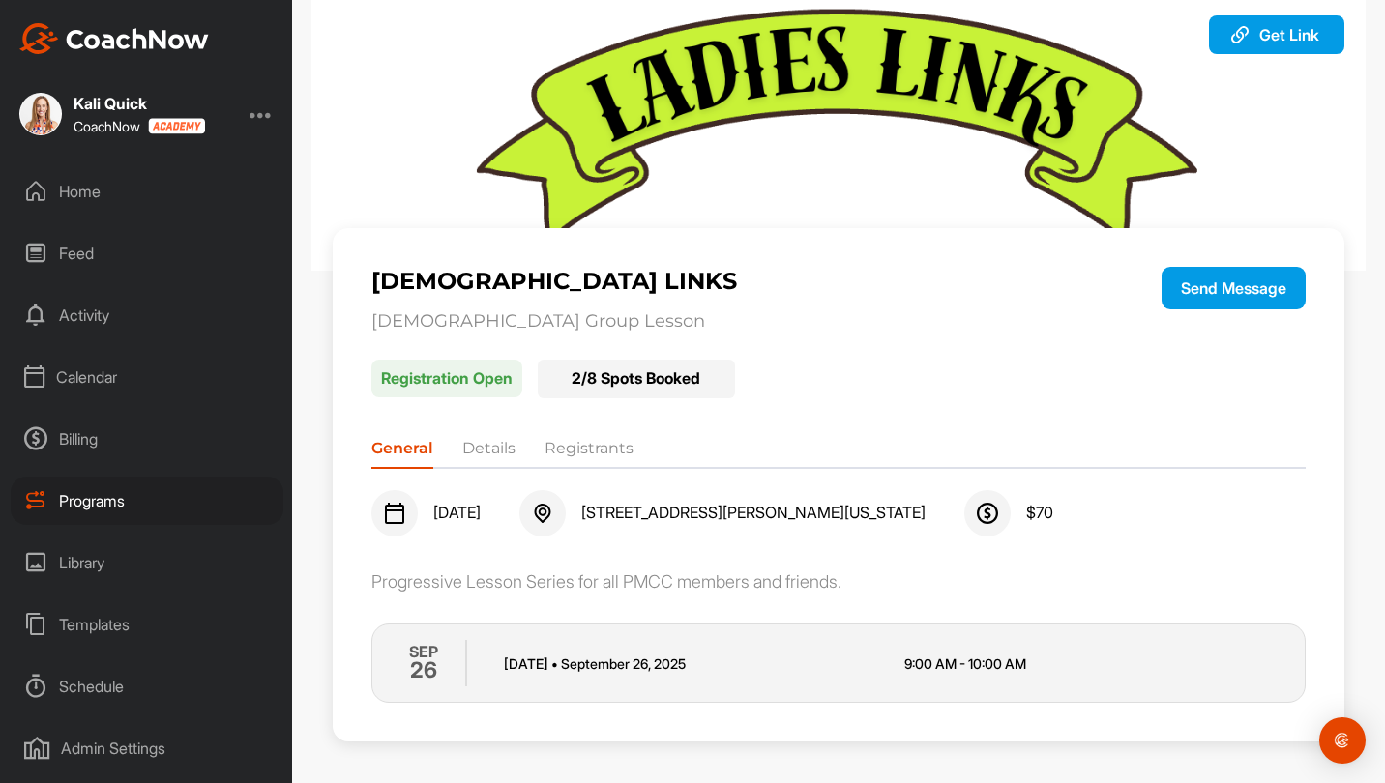
scroll to position [61, 0]
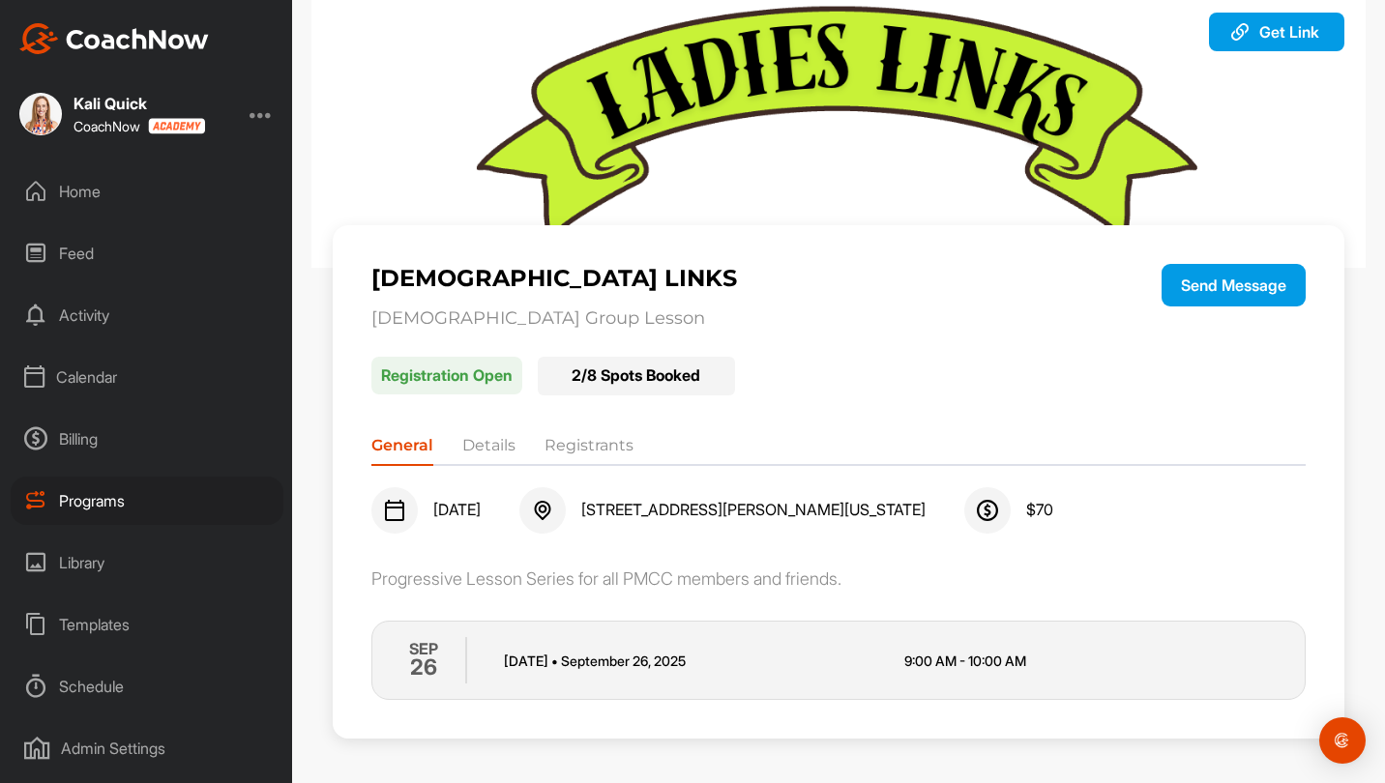
click at [147, 373] on div "Calendar" at bounding box center [147, 377] width 273 height 48
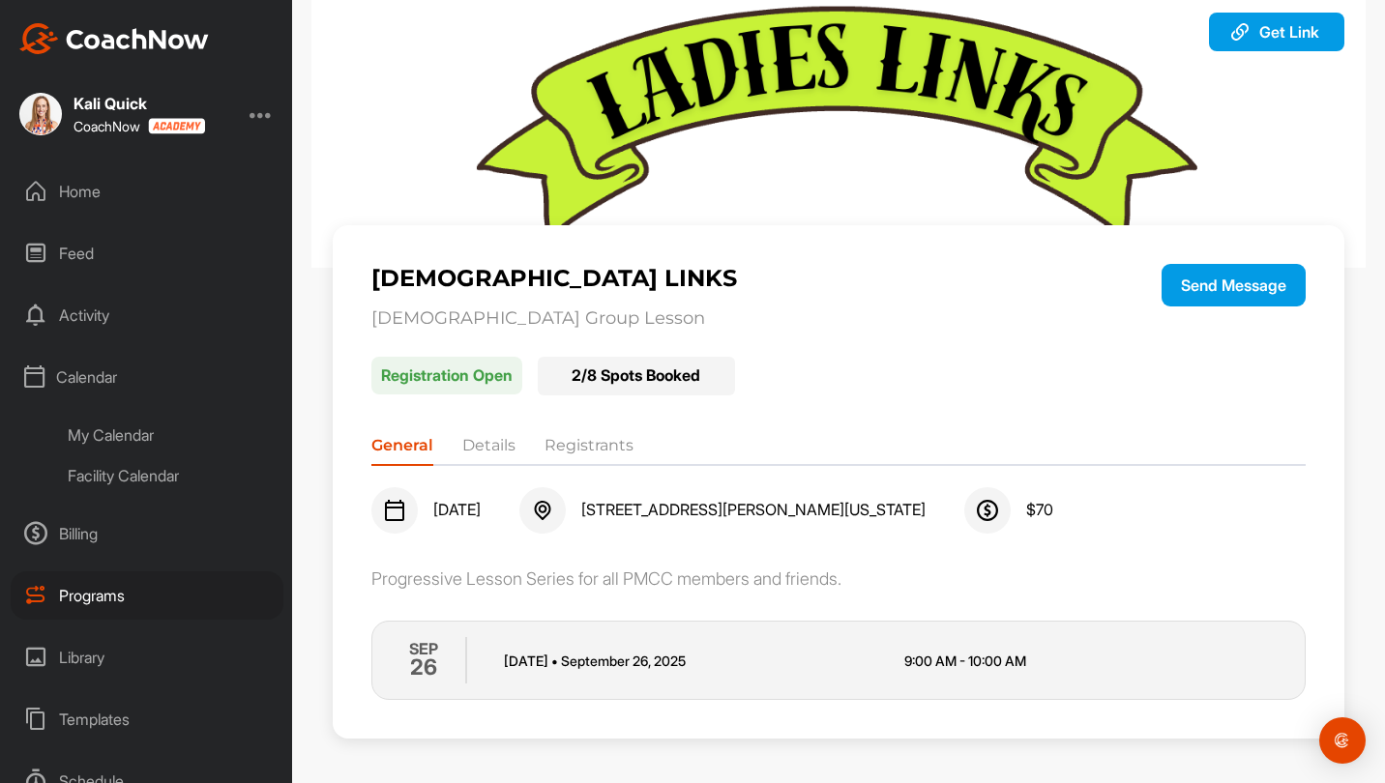
click at [149, 442] on div "My Calendar" at bounding box center [168, 435] width 229 height 41
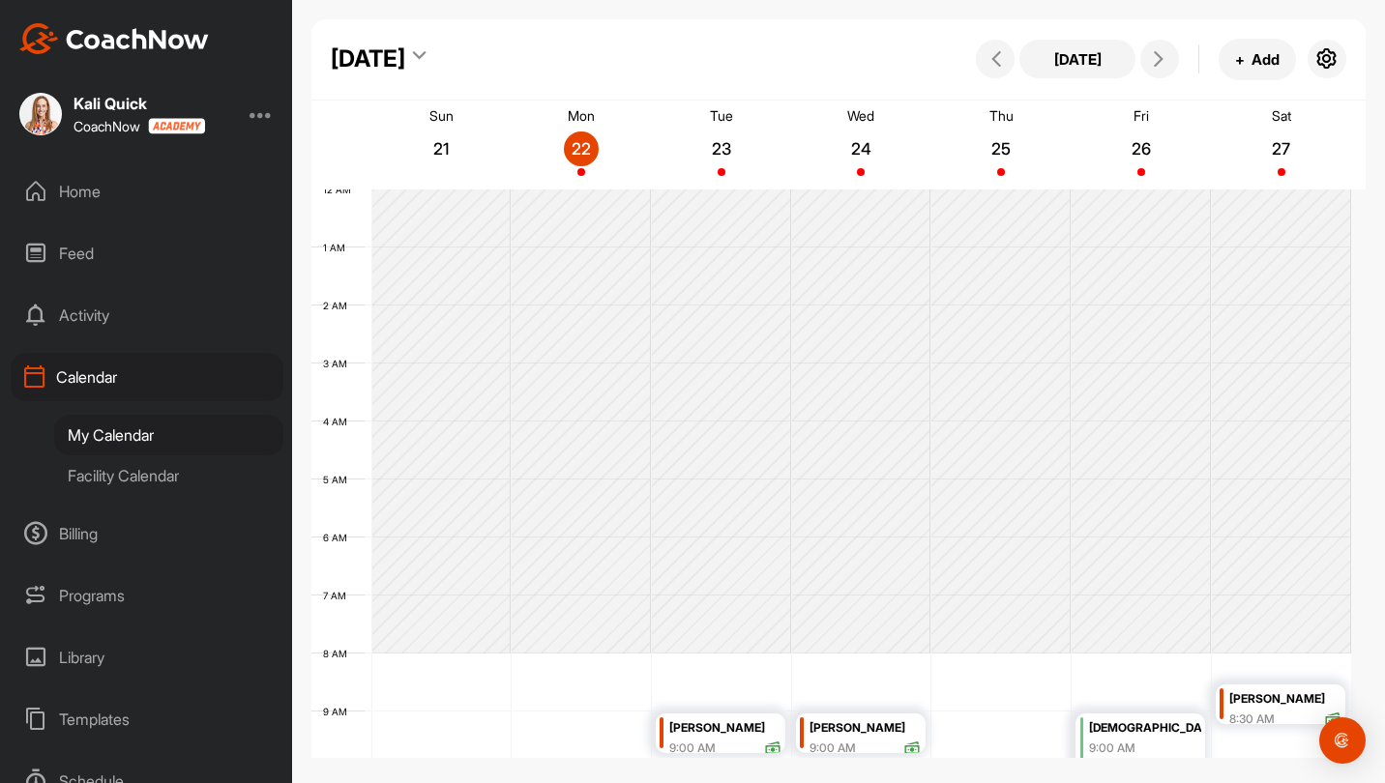
scroll to position [335, 0]
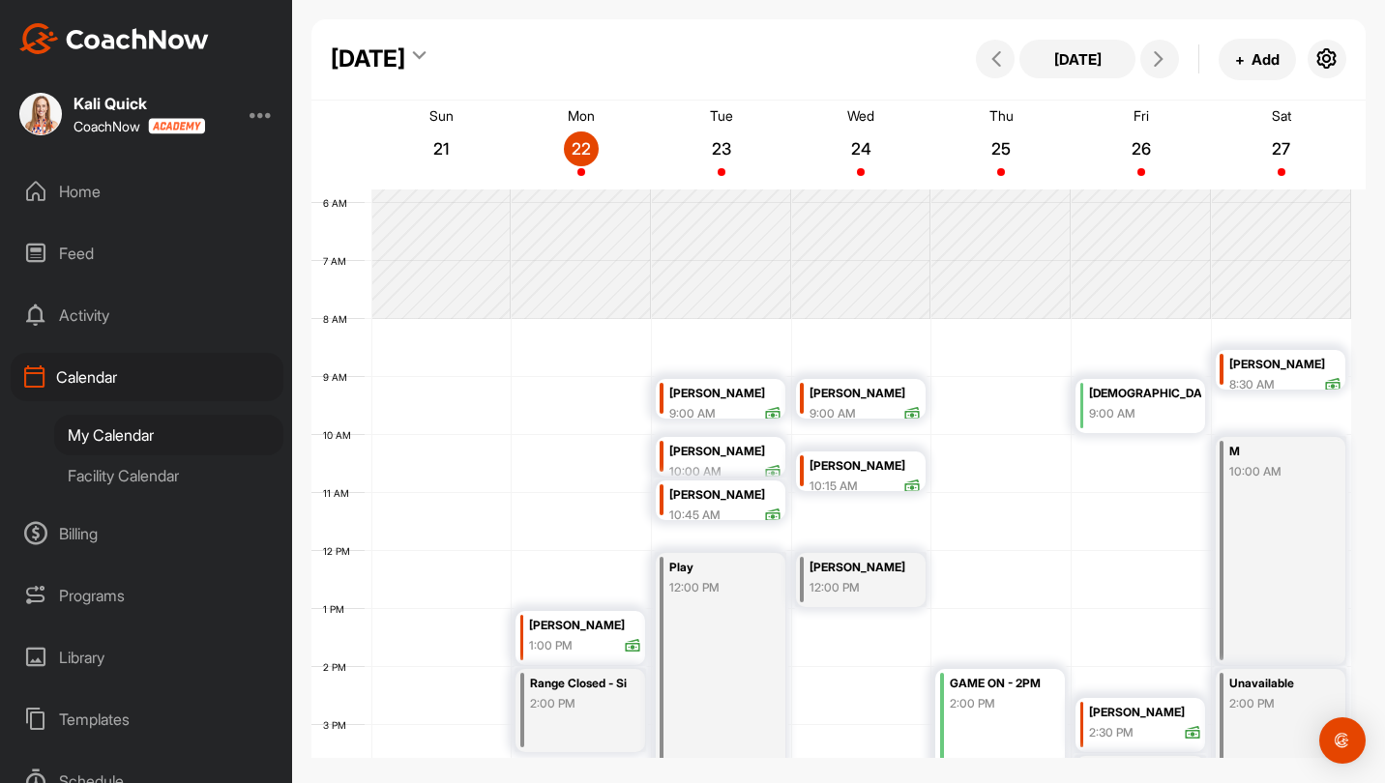
click at [1285, 385] on div "8:30 AM" at bounding box center [1285, 384] width 112 height 17
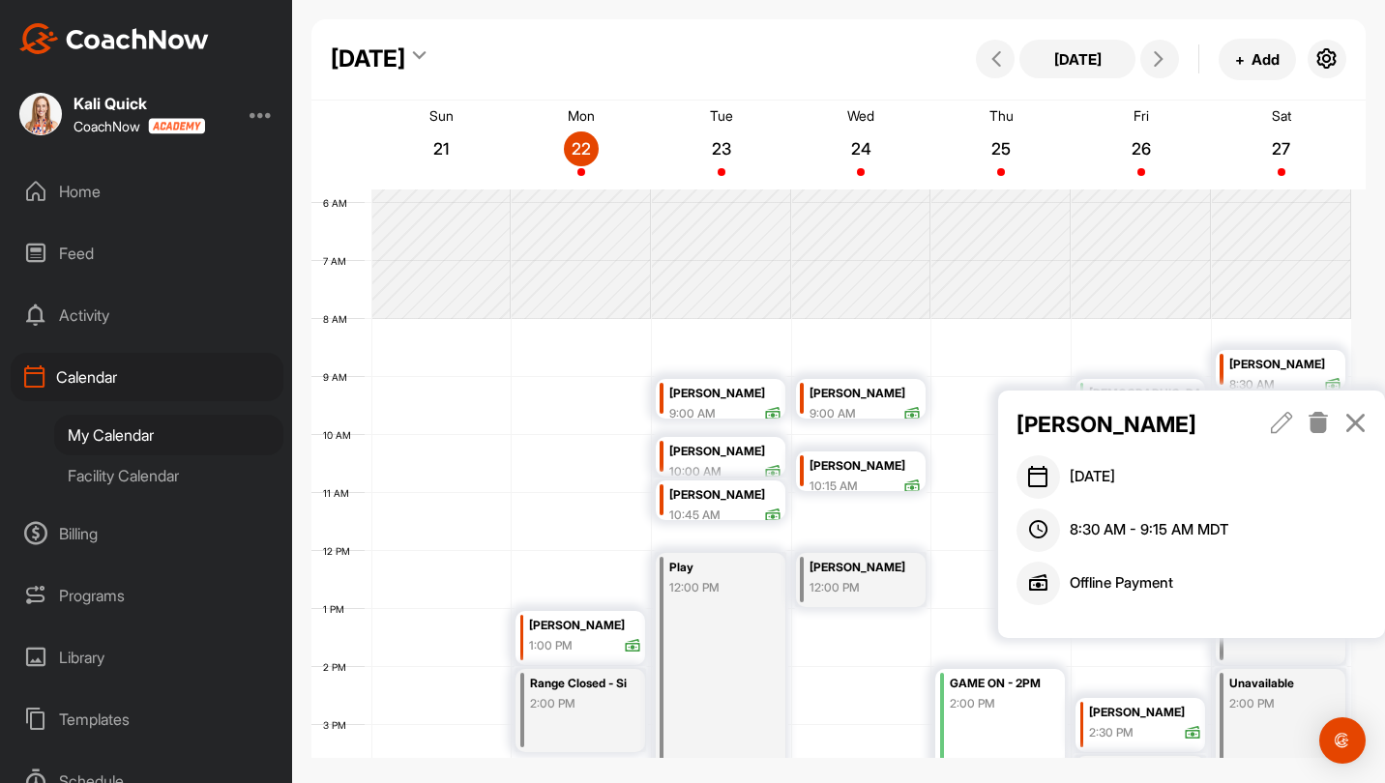
click at [1282, 423] on icon at bounding box center [1281, 422] width 22 height 21
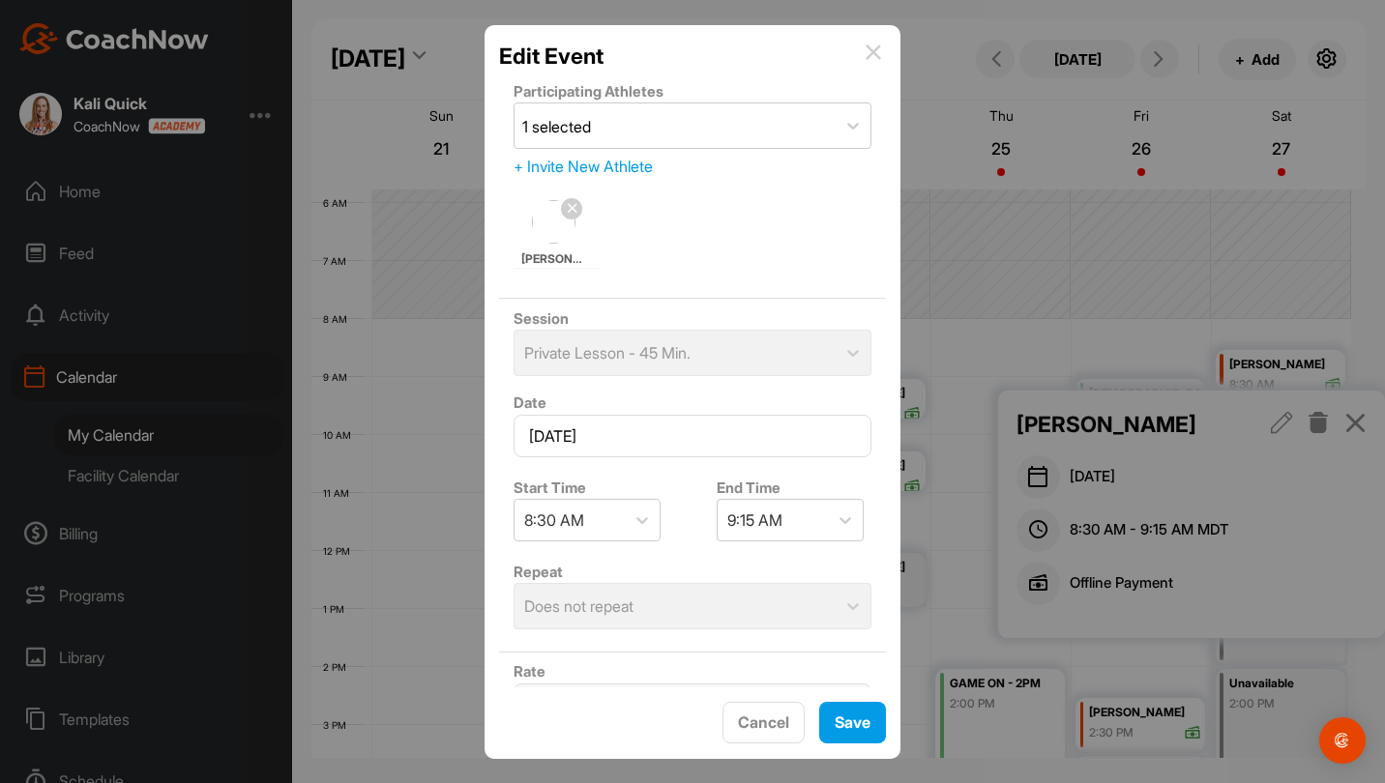
scroll to position [257, 0]
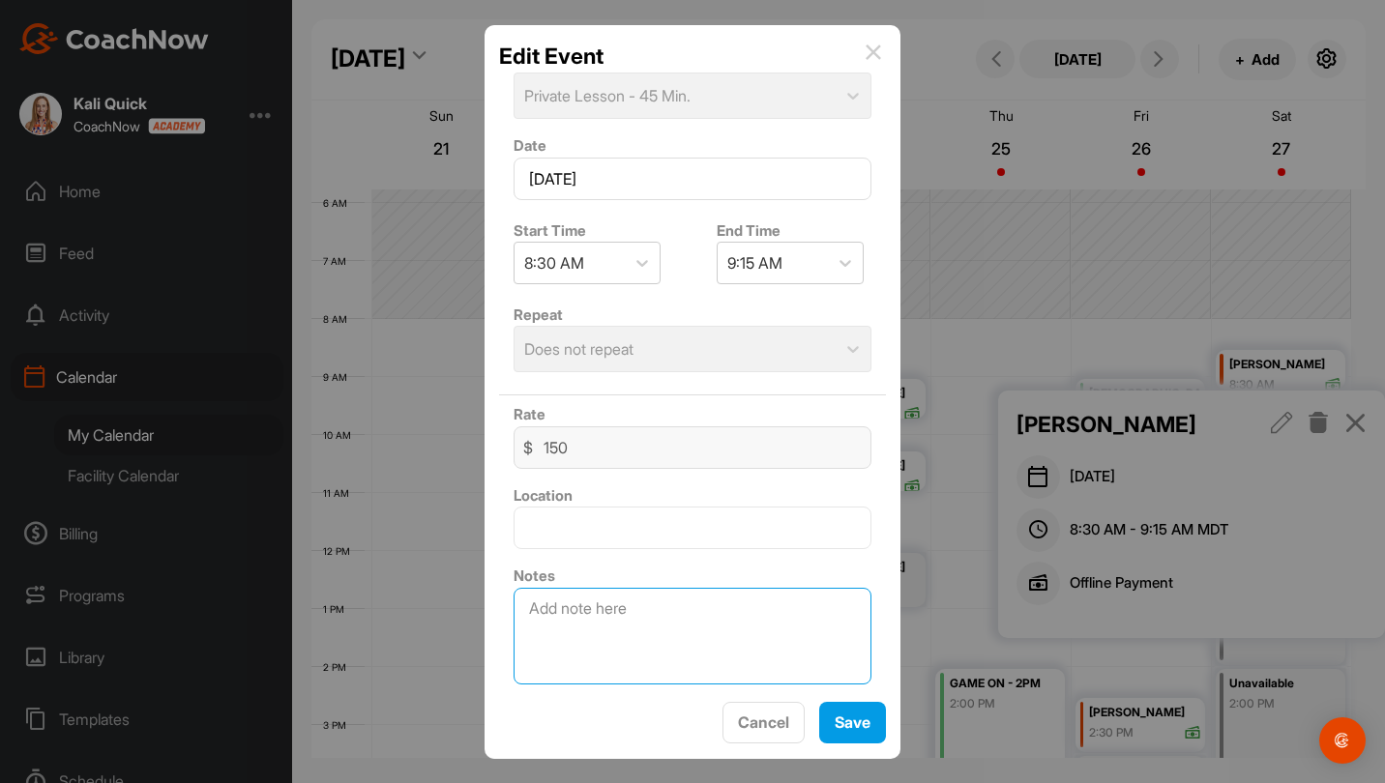
click at [626, 601] on textarea at bounding box center [692, 636] width 358 height 97
type textarea "Simulator"
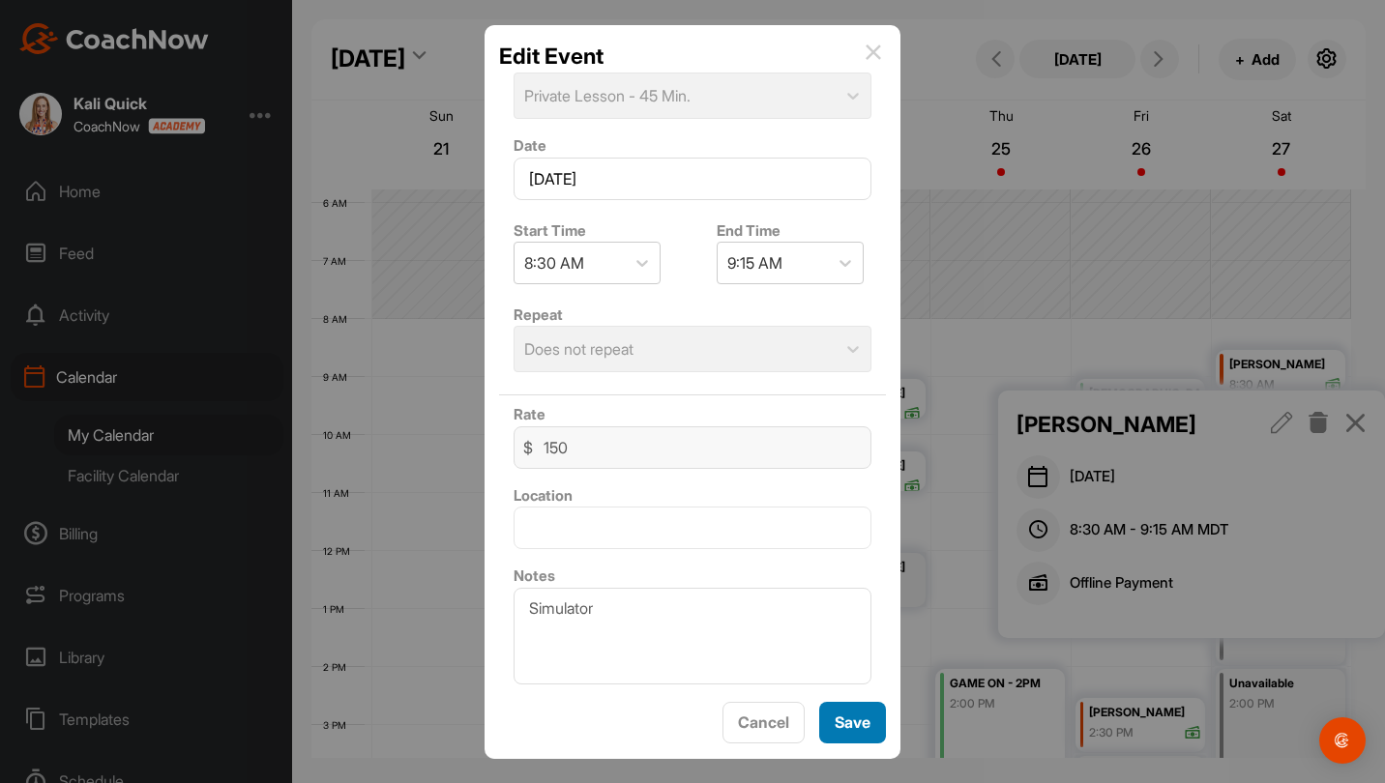
click at [870, 734] on button "Save" at bounding box center [852, 723] width 67 height 42
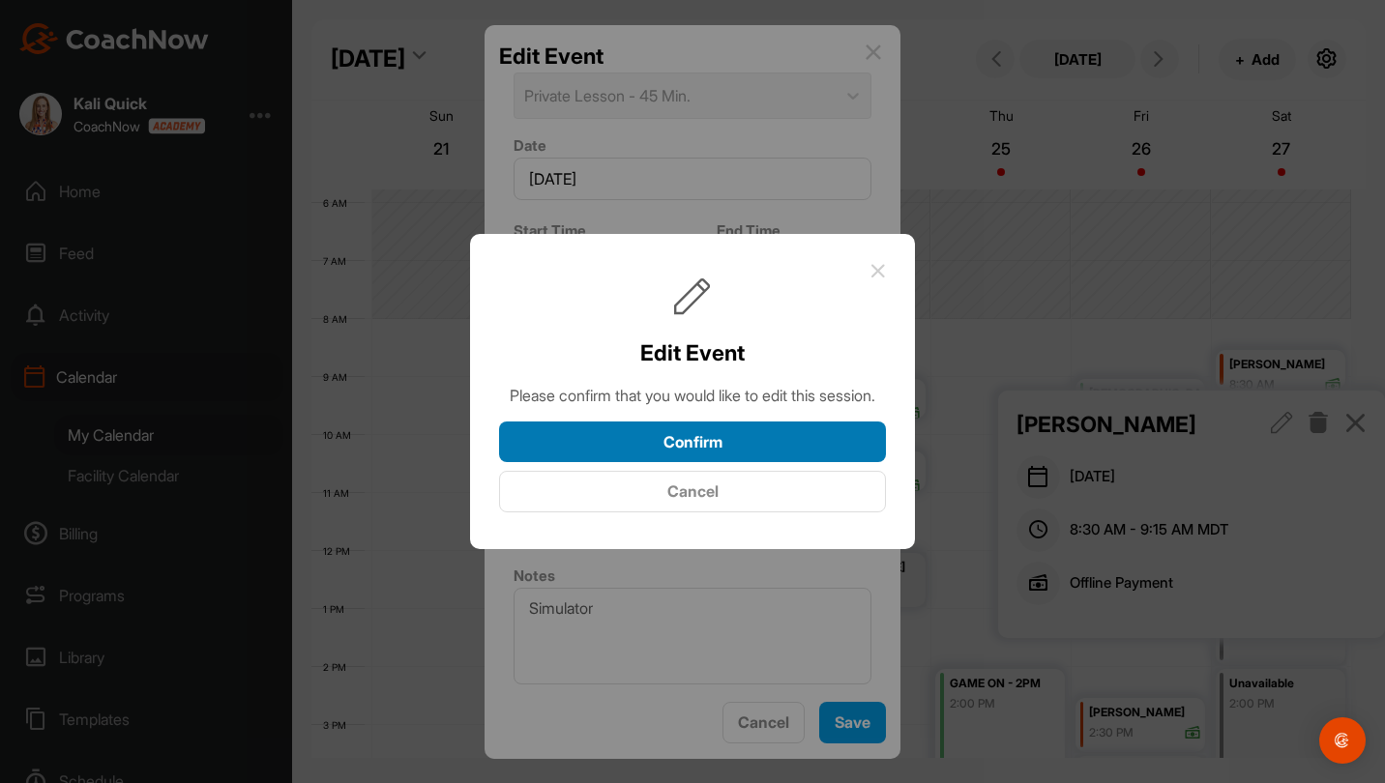
click at [820, 444] on button "Confirm" at bounding box center [692, 443] width 387 height 42
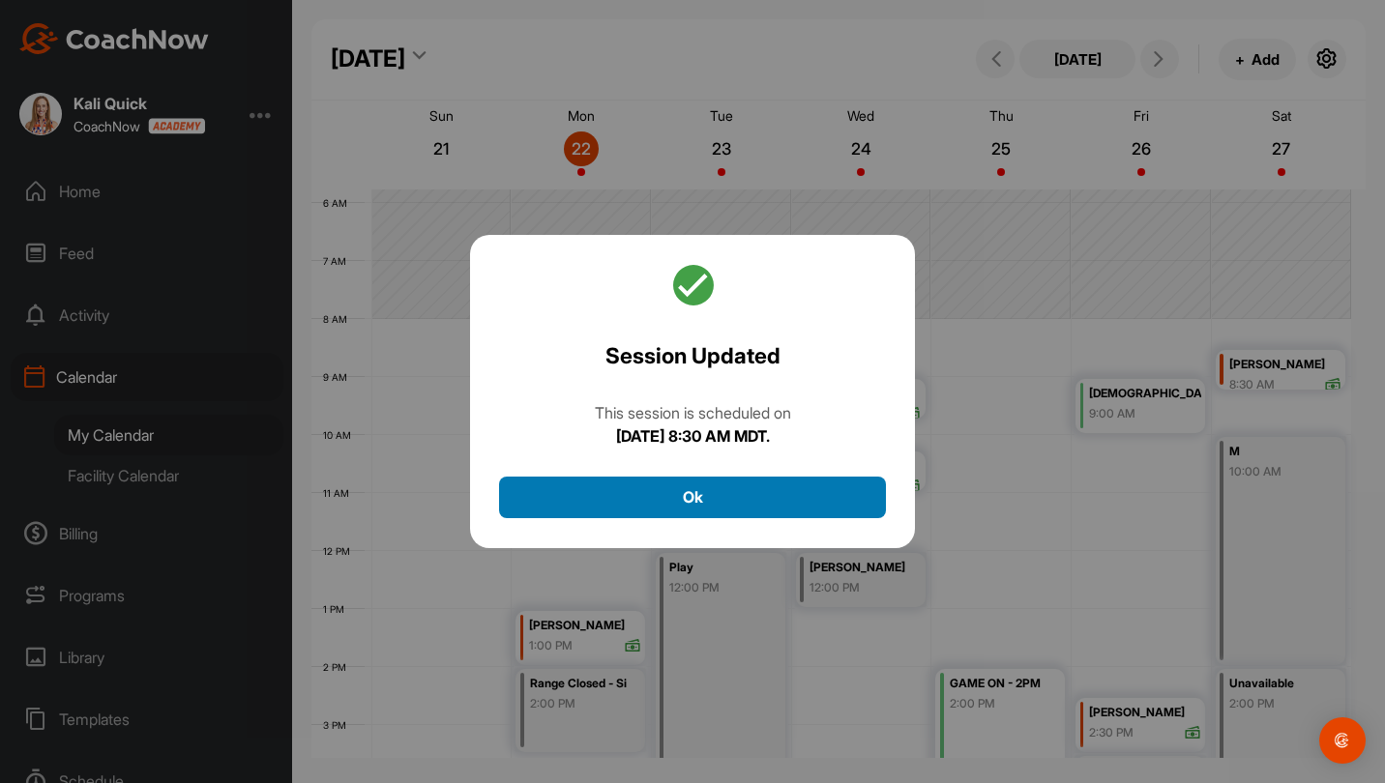
click at [862, 510] on button "Ok" at bounding box center [692, 498] width 387 height 42
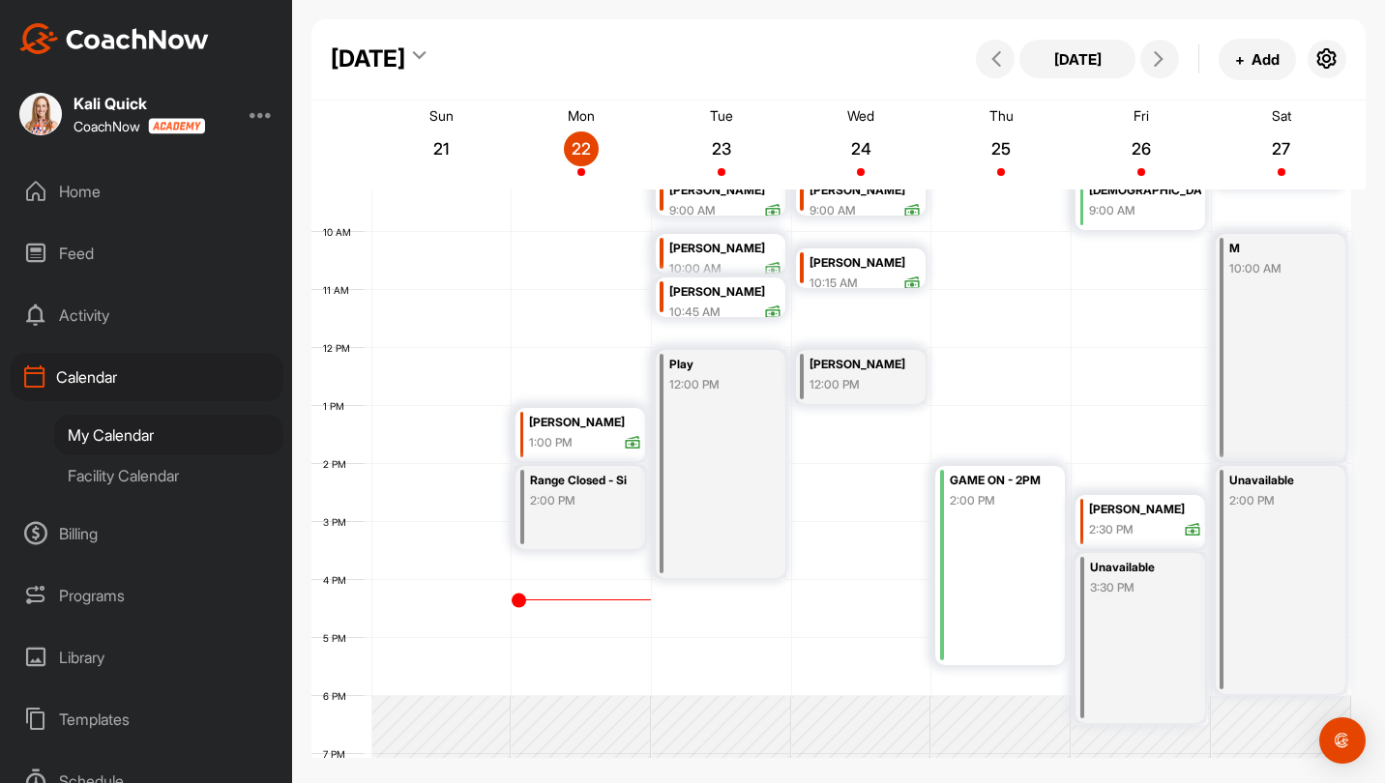
scroll to position [528, 0]
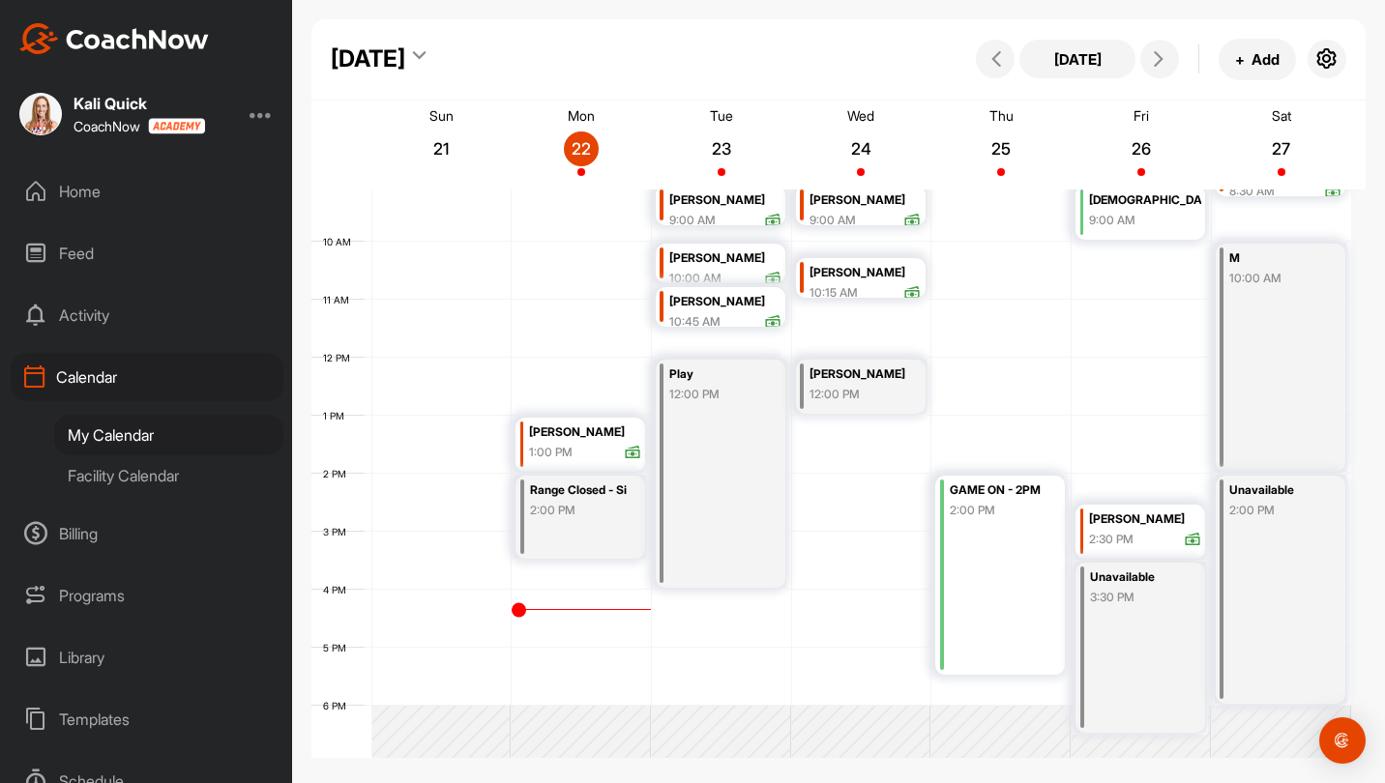
click at [572, 523] on div "Range Closed - Sim Available 2:00 PM" at bounding box center [580, 517] width 130 height 83
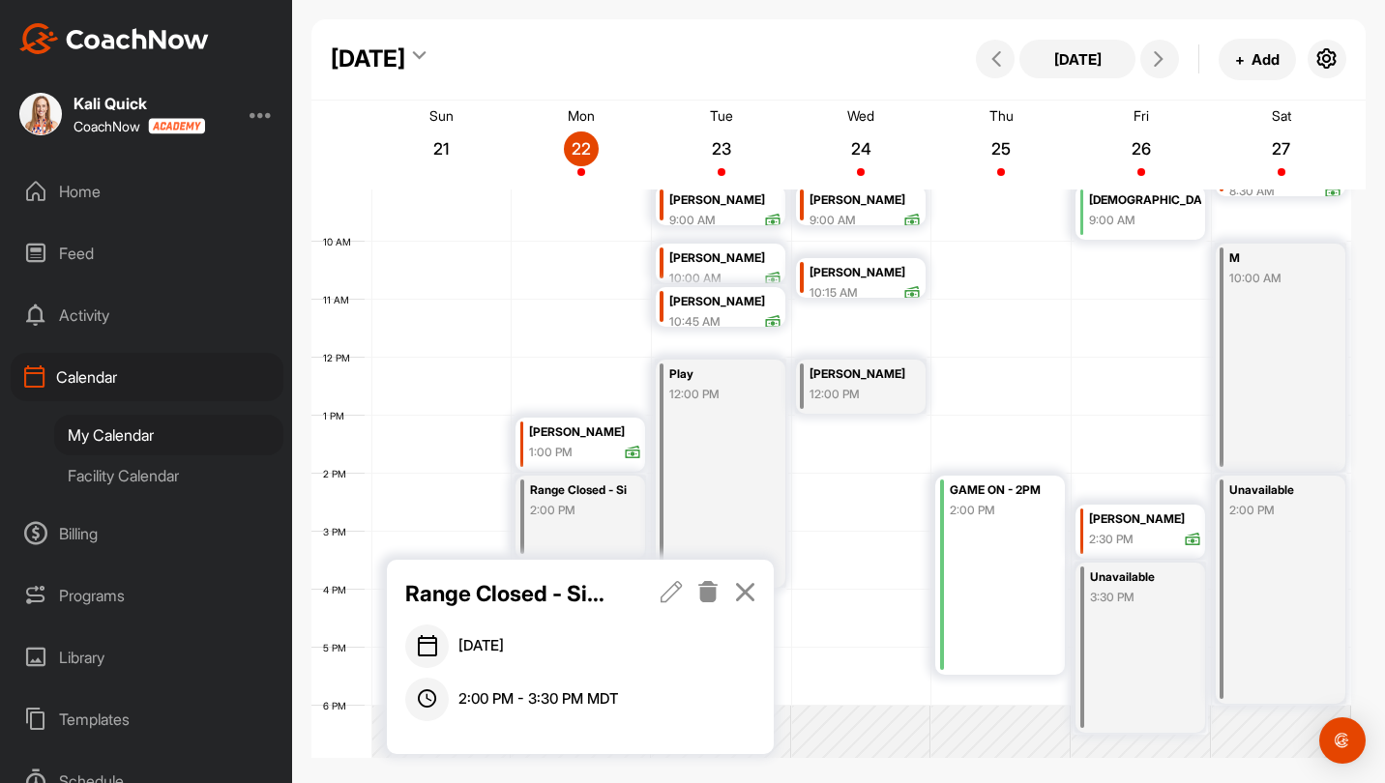
click at [702, 583] on icon at bounding box center [708, 591] width 22 height 21
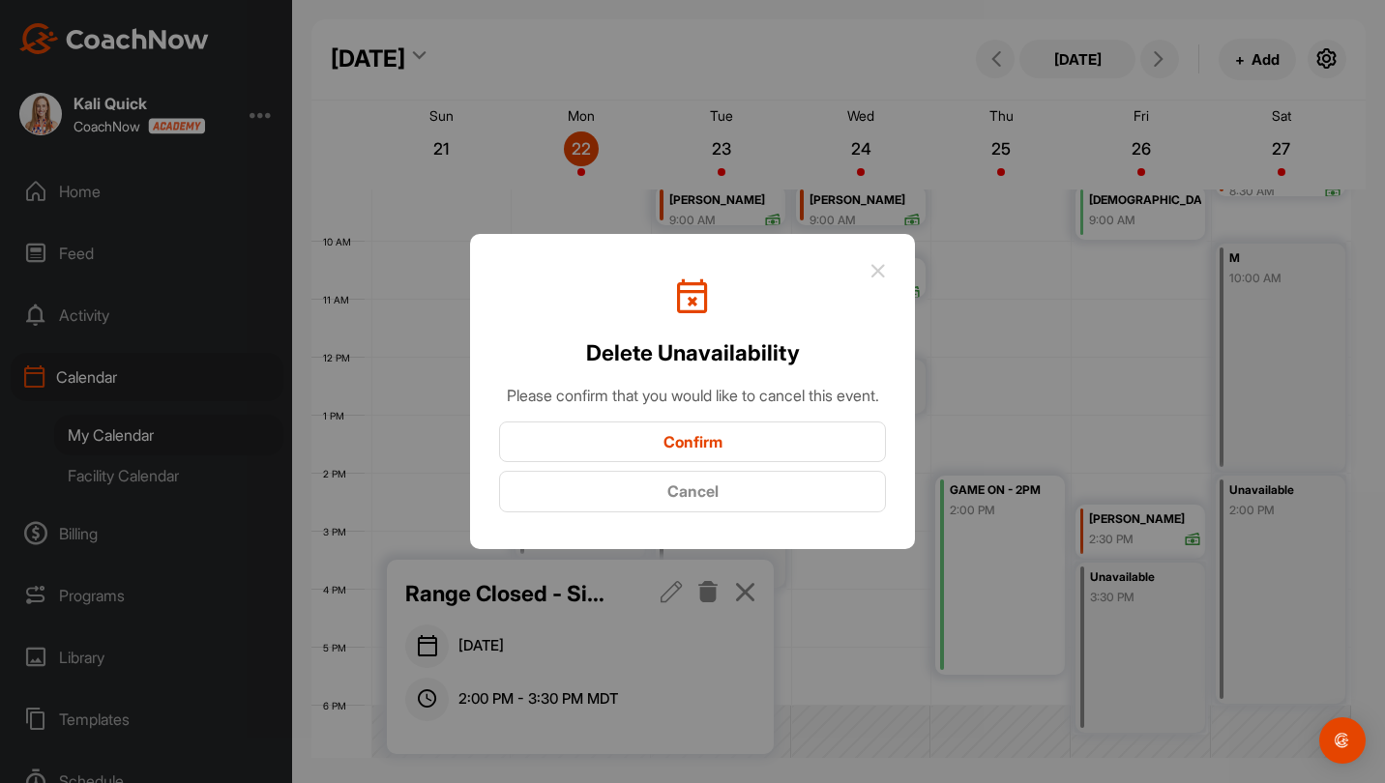
click at [714, 441] on button "Confirm" at bounding box center [692, 443] width 387 height 42
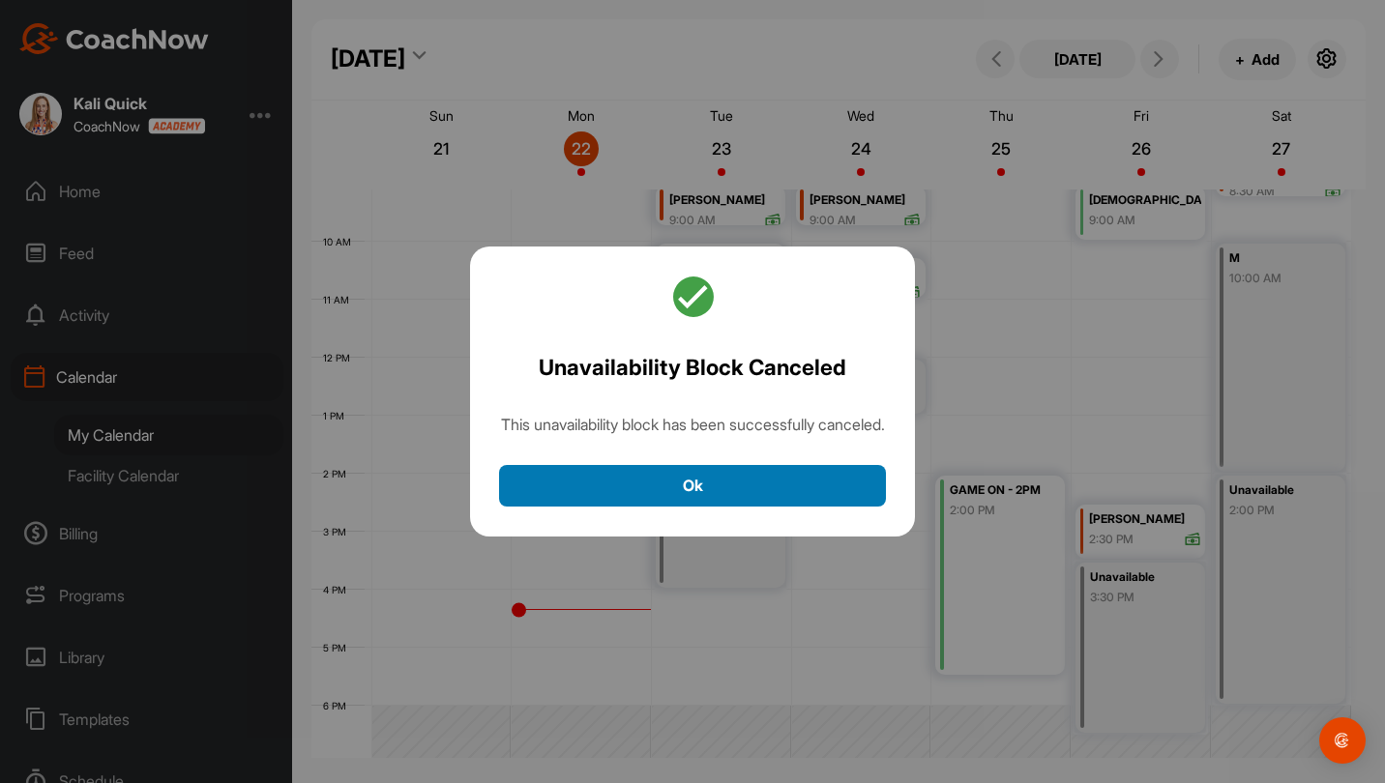
click at [828, 507] on button "Ok" at bounding box center [692, 486] width 387 height 42
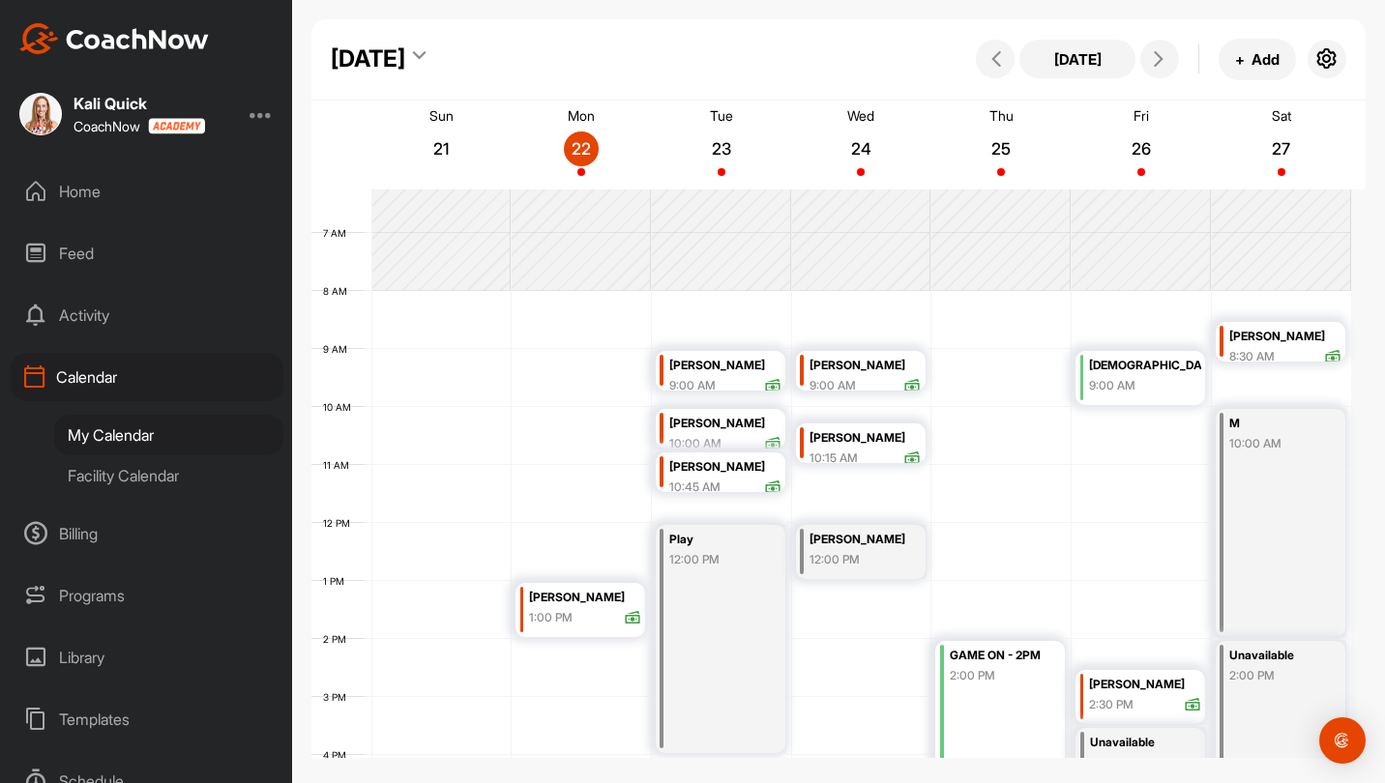
scroll to position [335, 0]
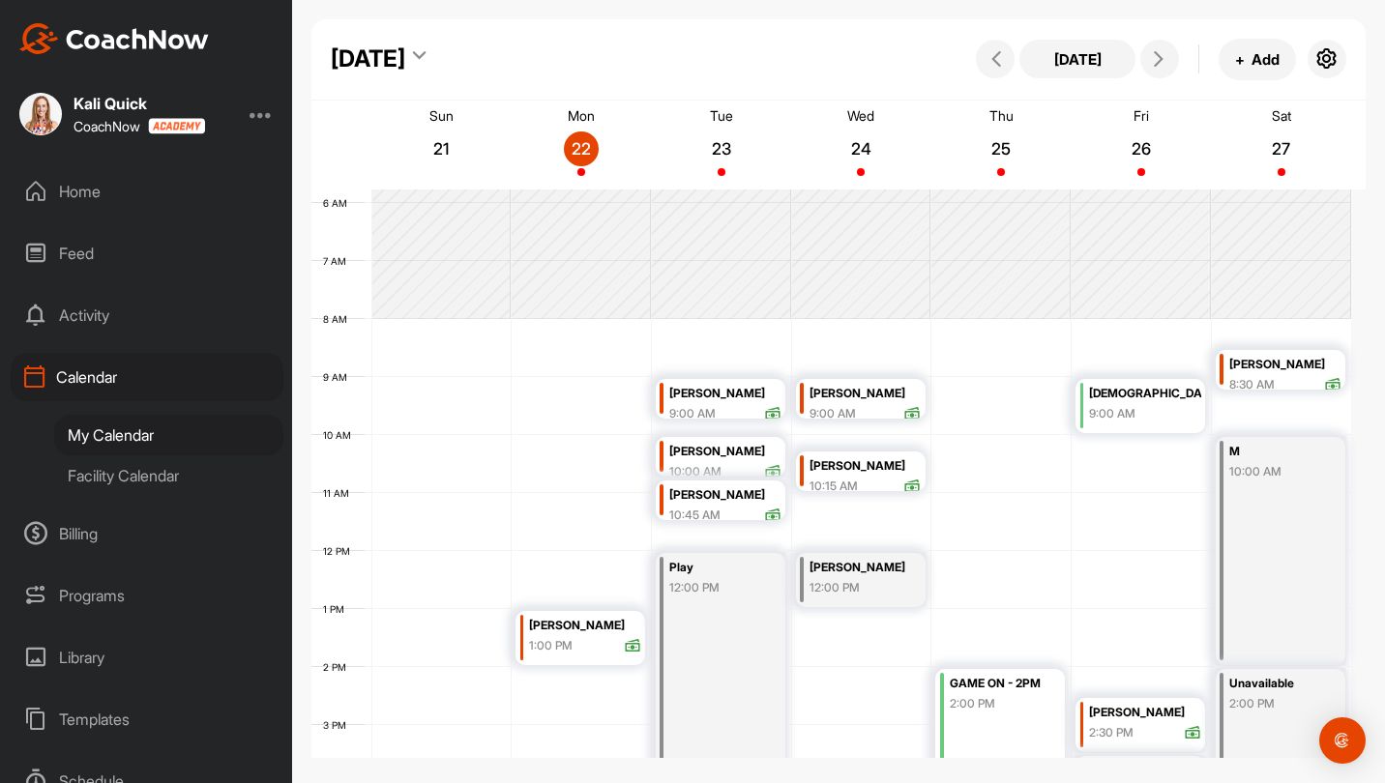
click at [747, 598] on div "Play 12:00 PM" at bounding box center [721, 667] width 130 height 228
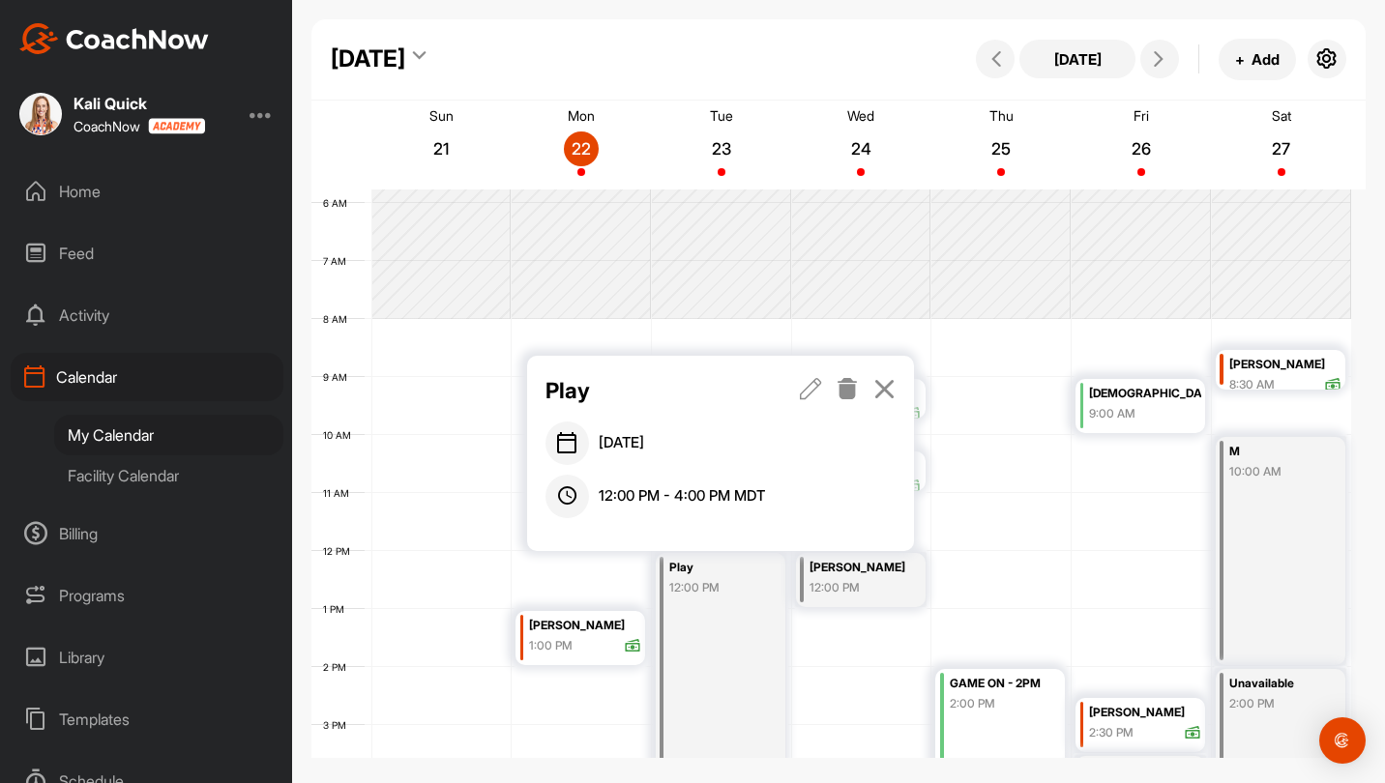
click at [891, 401] on link at bounding box center [884, 390] width 22 height 33
